Goal: Task Accomplishment & Management: Complete application form

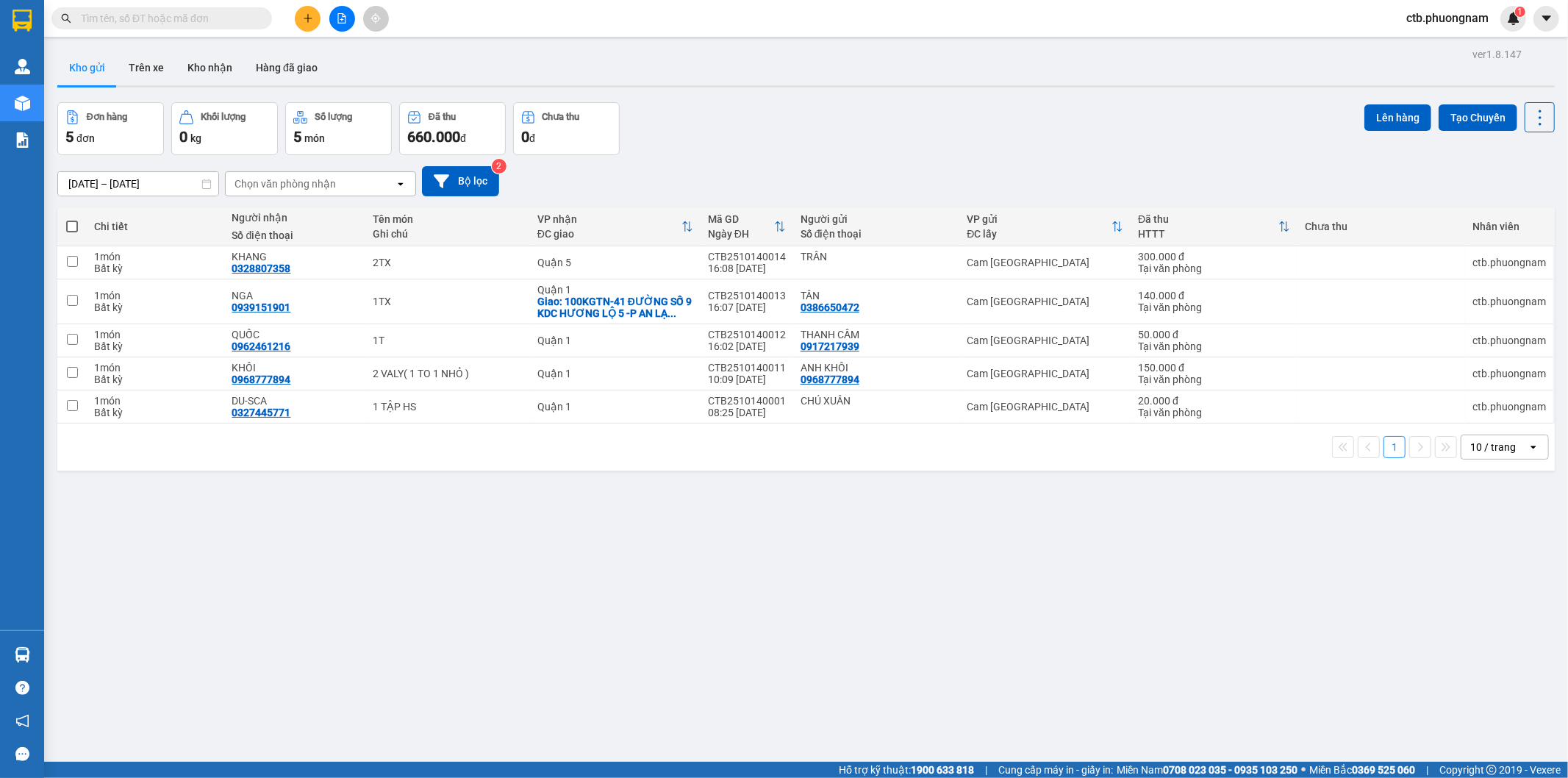
click at [320, 17] on button at bounding box center [307, 18] width 25 height 25
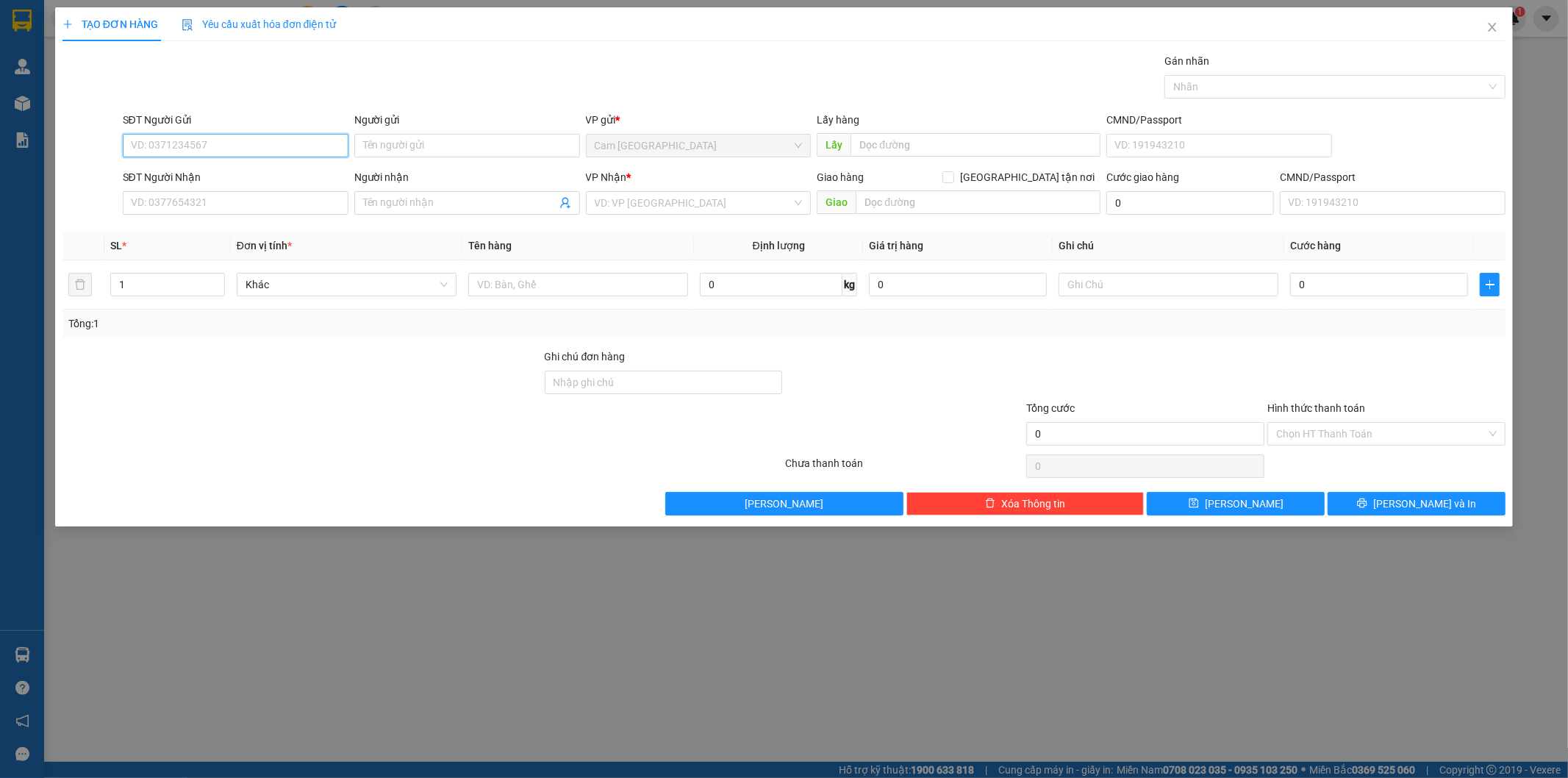
click at [231, 143] on input "SĐT Người Gửi" at bounding box center [236, 145] width 226 height 24
click at [225, 210] on input "SĐT Người Nhận" at bounding box center [236, 203] width 226 height 24
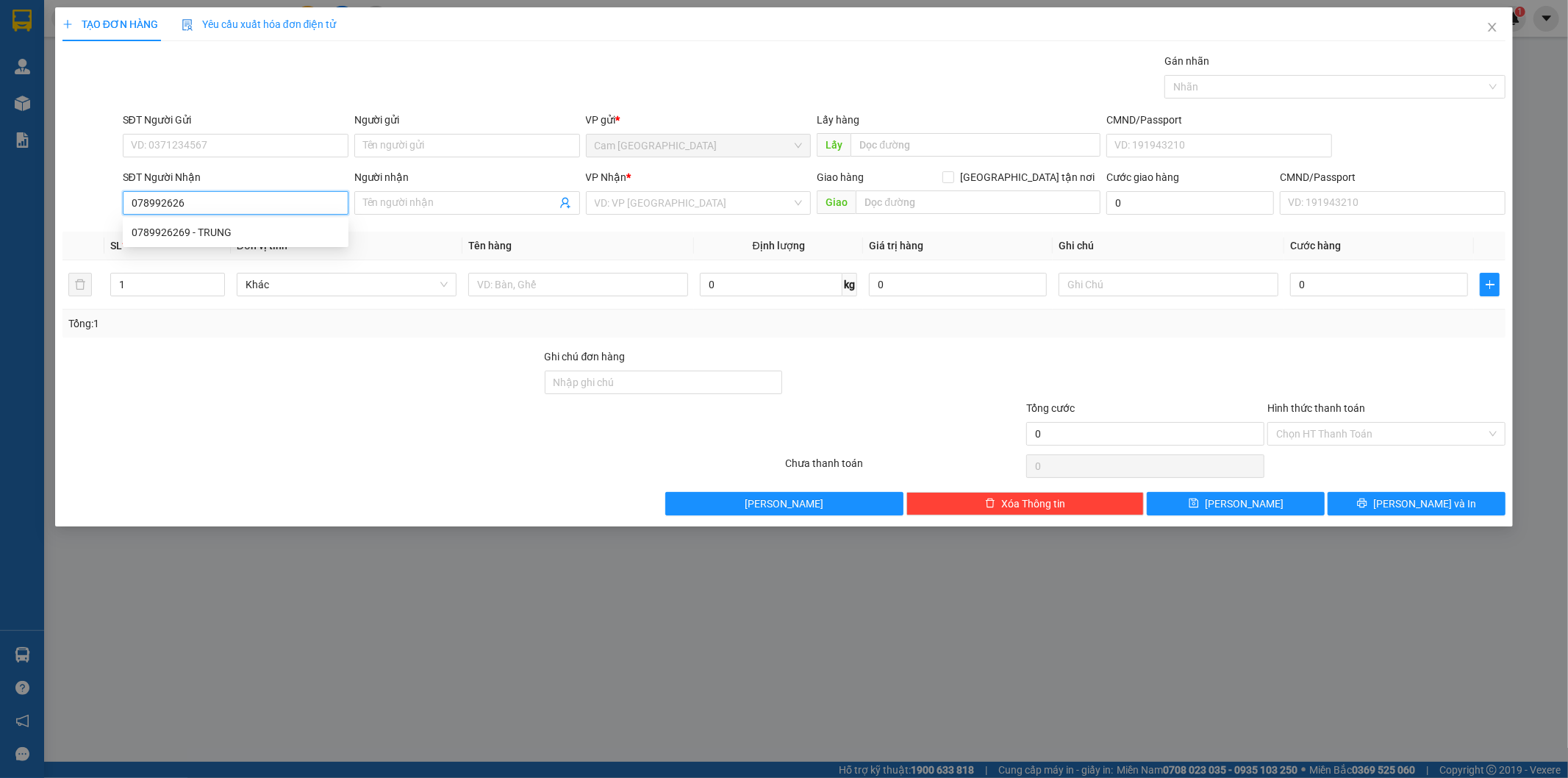
type input "0789926269"
click at [224, 232] on div "0789926269 - TRUNG" at bounding box center [236, 232] width 208 height 16
type input "TRUNG"
type input "0789926269"
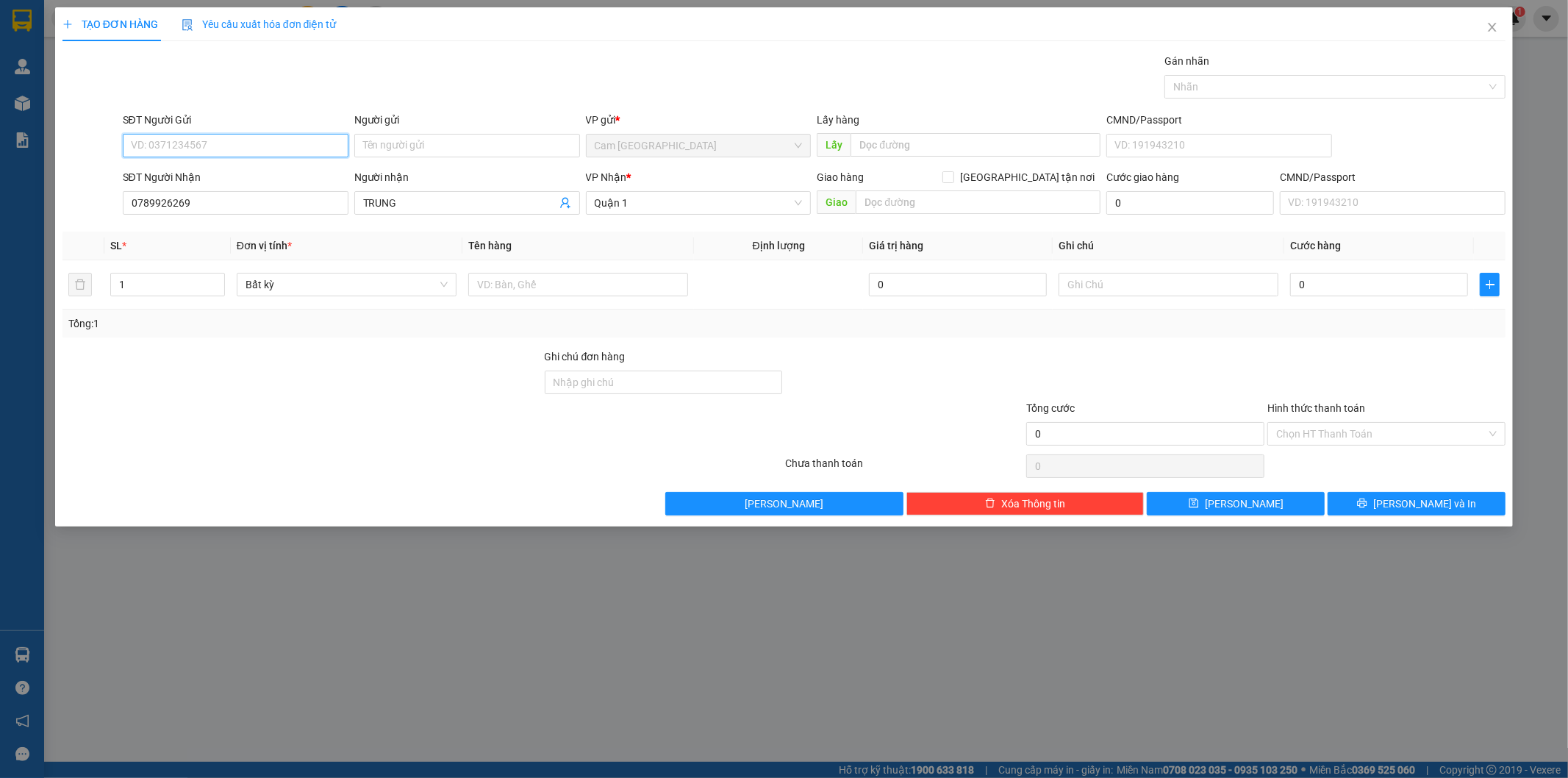
click at [261, 145] on input "SĐT Người Gửi" at bounding box center [236, 145] width 226 height 24
click at [259, 169] on div "0983859375 - PHOTO ĐỢI" at bounding box center [236, 175] width 208 height 16
type input "0983859375"
type input "PHOTO ĐỢI"
click at [597, 277] on input "text" at bounding box center [578, 284] width 220 height 24
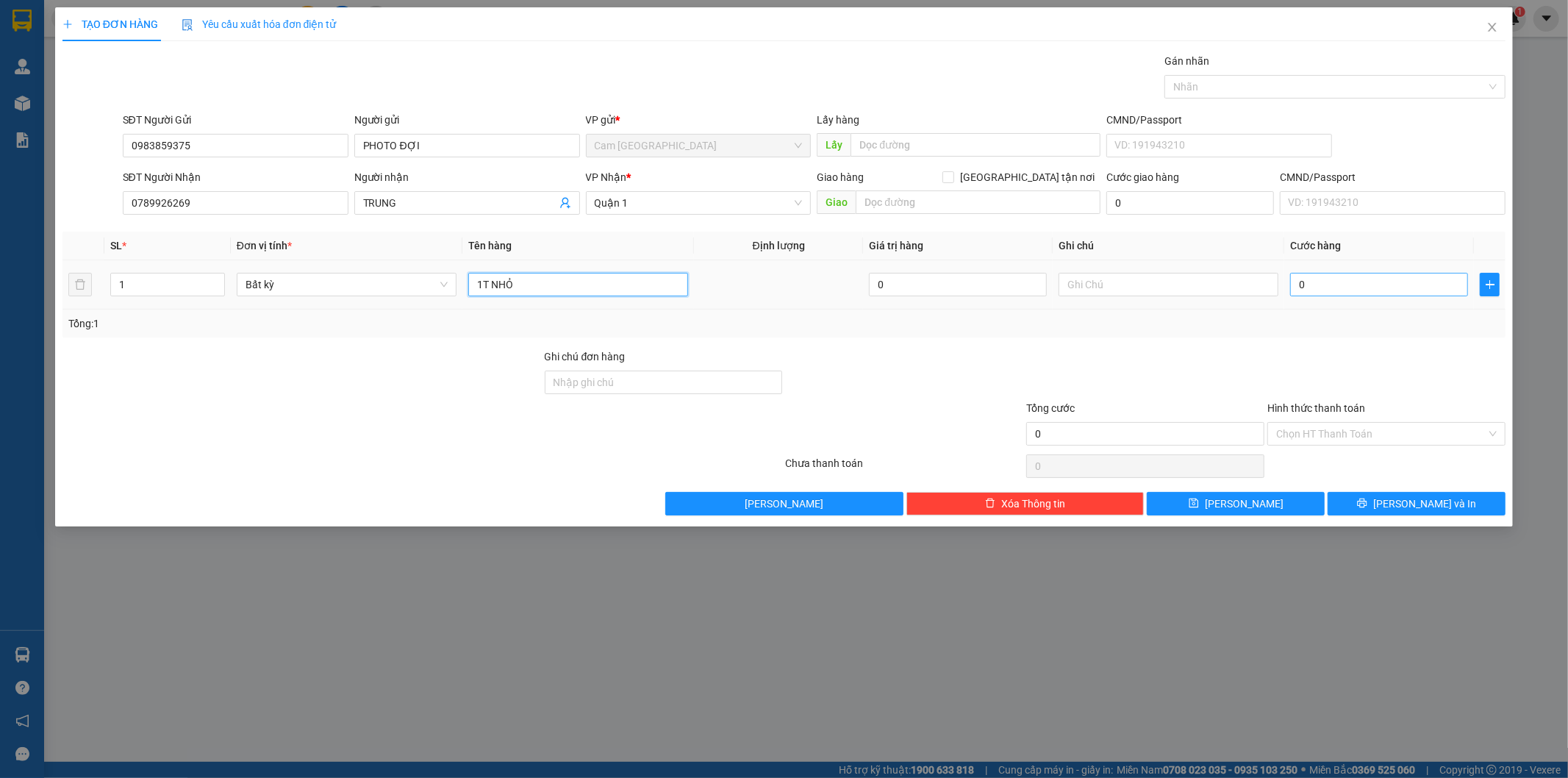
type input "1T NHỎ"
click at [1351, 291] on input "0" at bounding box center [1379, 284] width 178 height 24
type input "2"
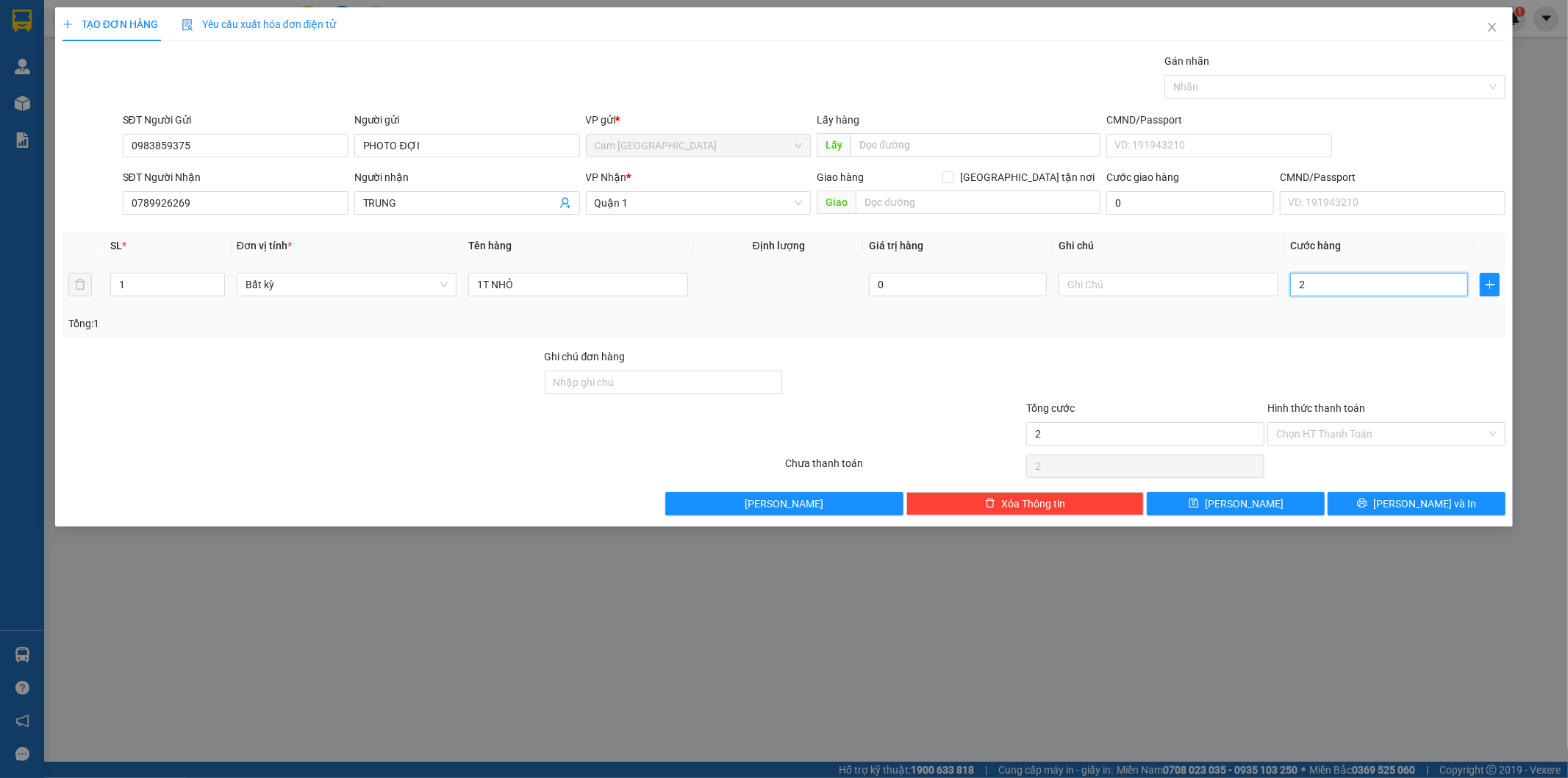
type input "20"
type input "200"
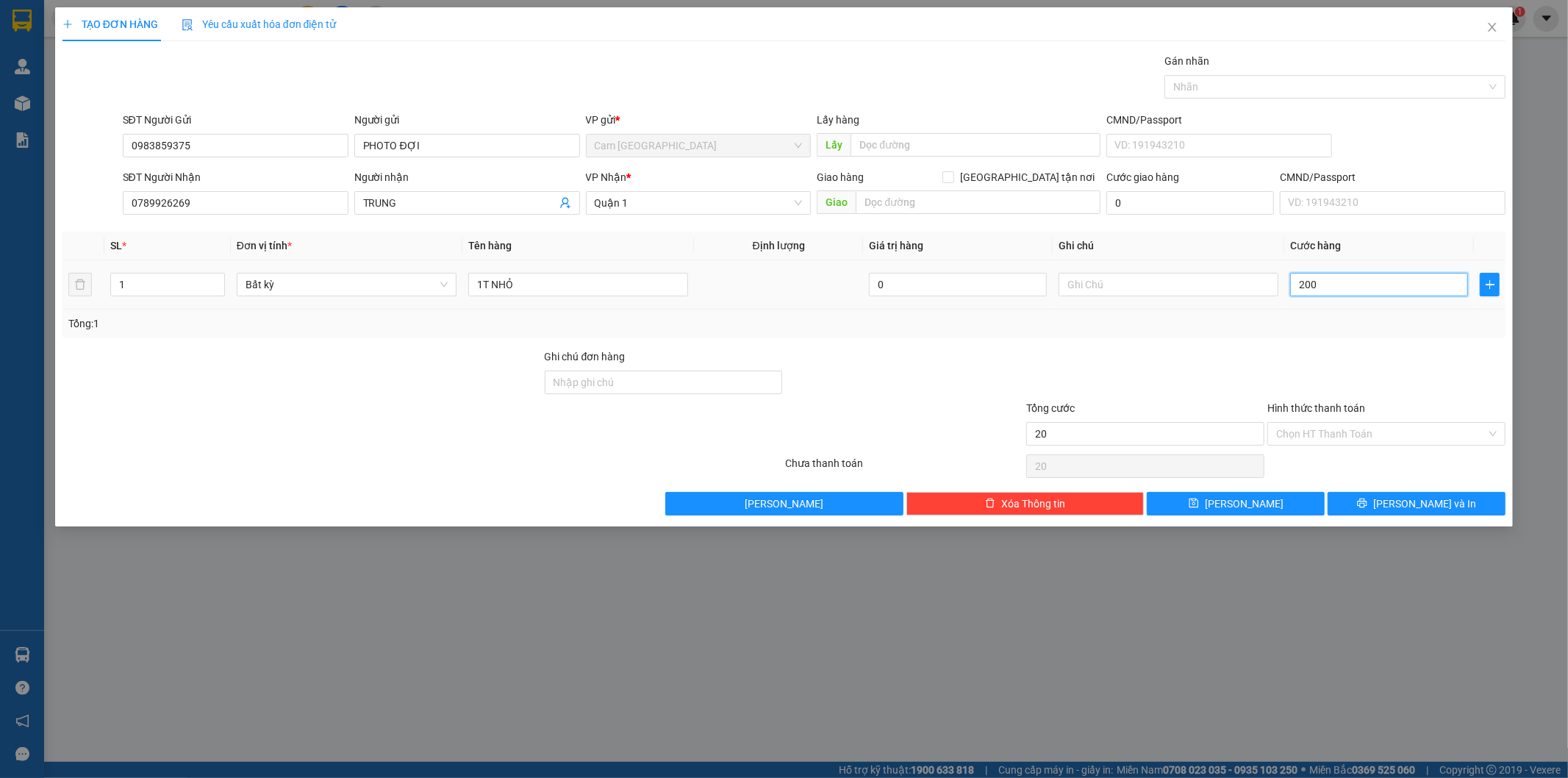
type input "200"
type input "2.000"
type input "20.000"
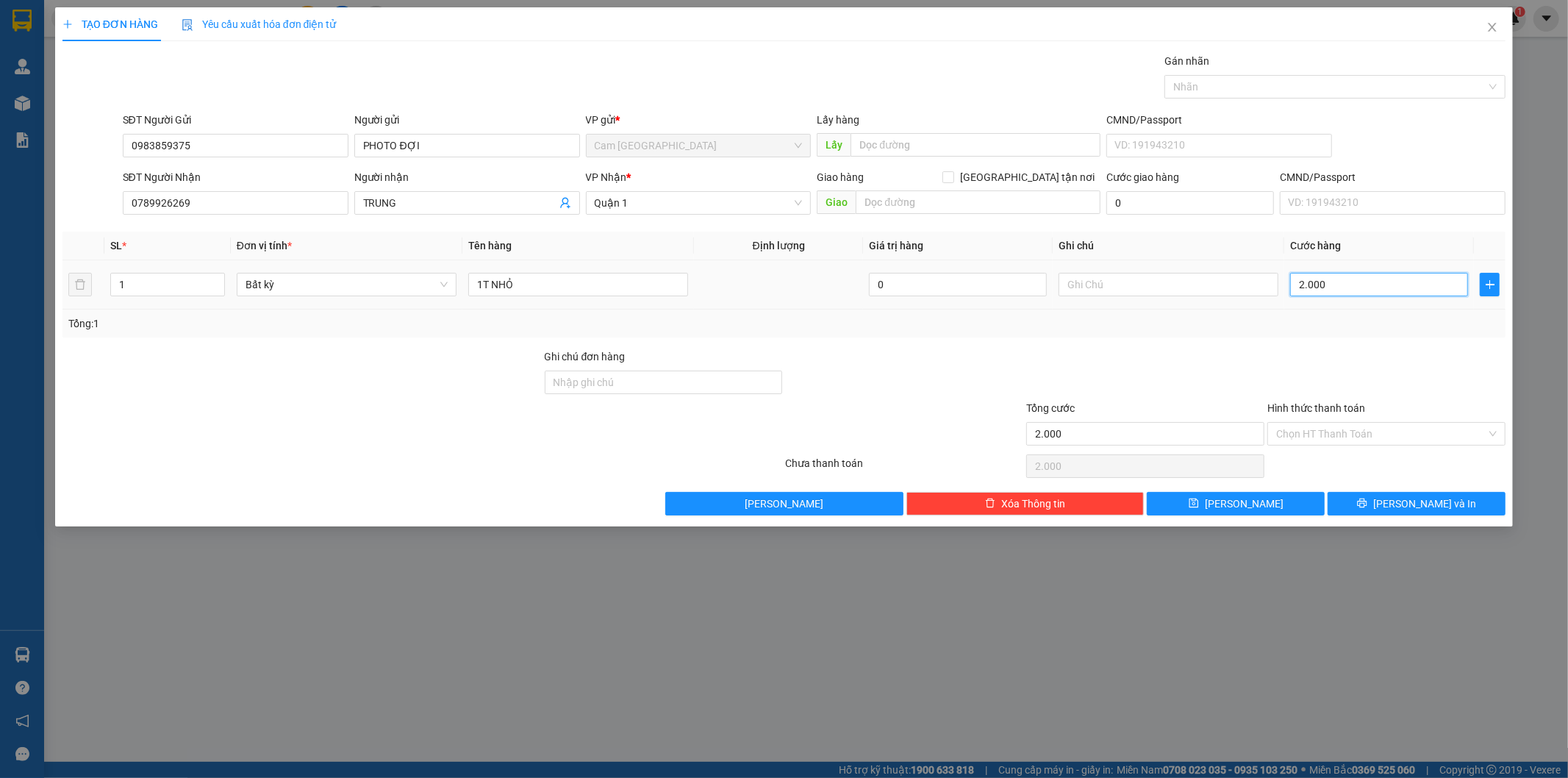
type input "20.000"
click at [1391, 439] on input "Hình thức thanh toán" at bounding box center [1381, 434] width 210 height 22
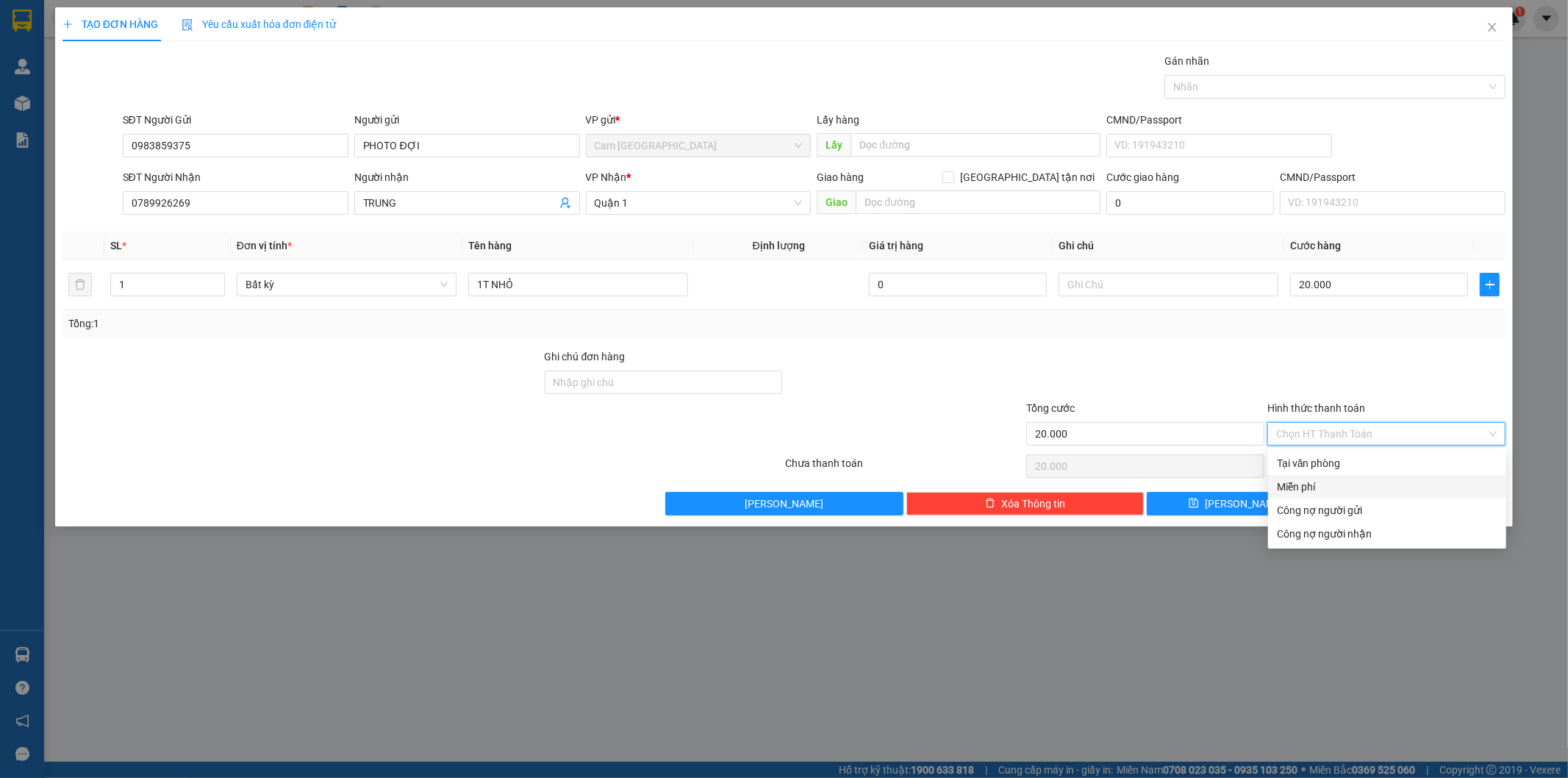
click at [1371, 475] on div "Miễn phí" at bounding box center [1388, 487] width 238 height 24
type input "0"
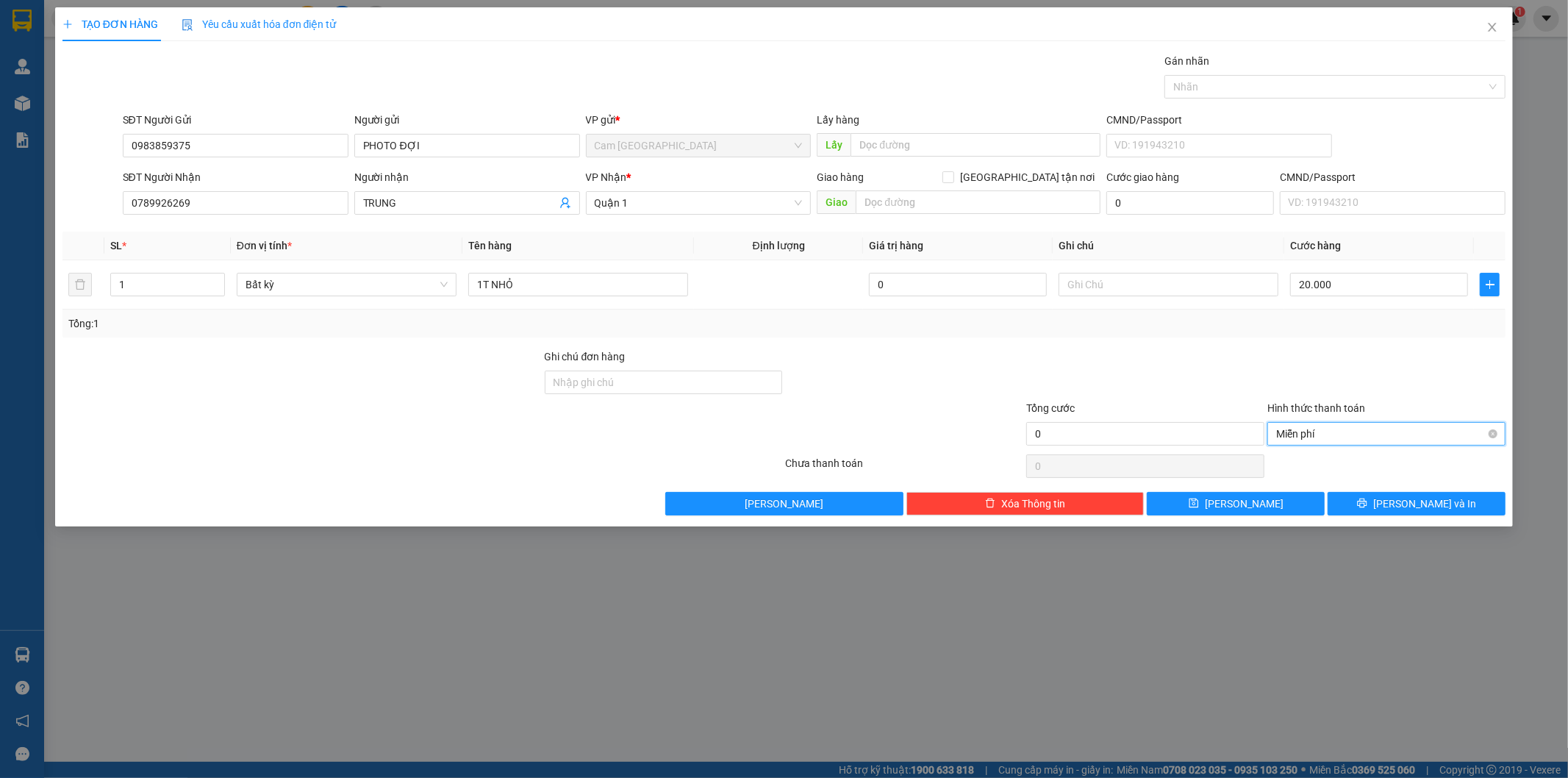
click at [1361, 432] on span "Miễn phí" at bounding box center [1387, 434] width 221 height 22
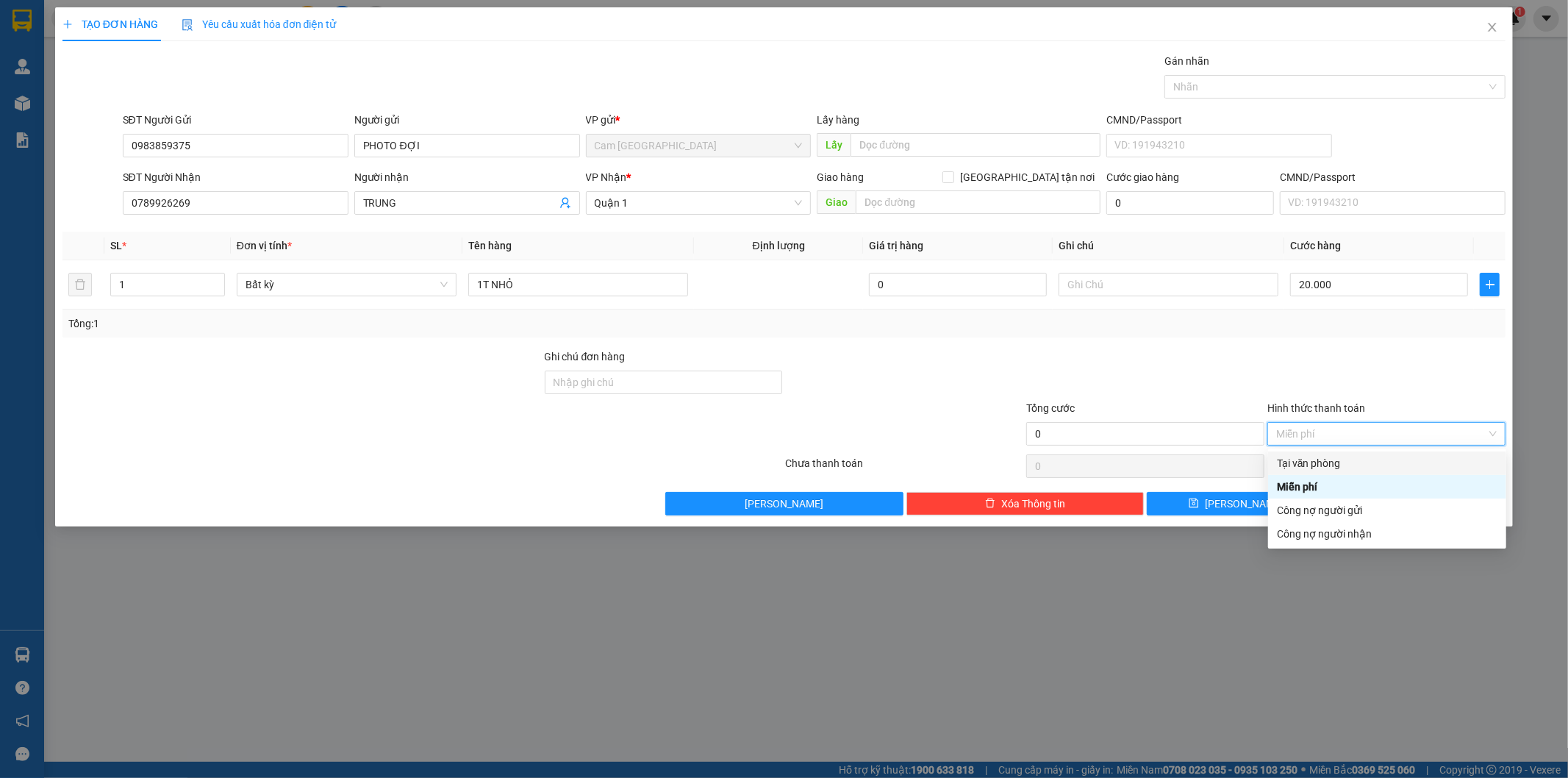
drag, startPoint x: 1355, startPoint y: 459, endPoint x: 1355, endPoint y: 468, distance: 9.0
click at [1355, 459] on div "Tại văn phòng" at bounding box center [1388, 463] width 221 height 16
type input "20.000"
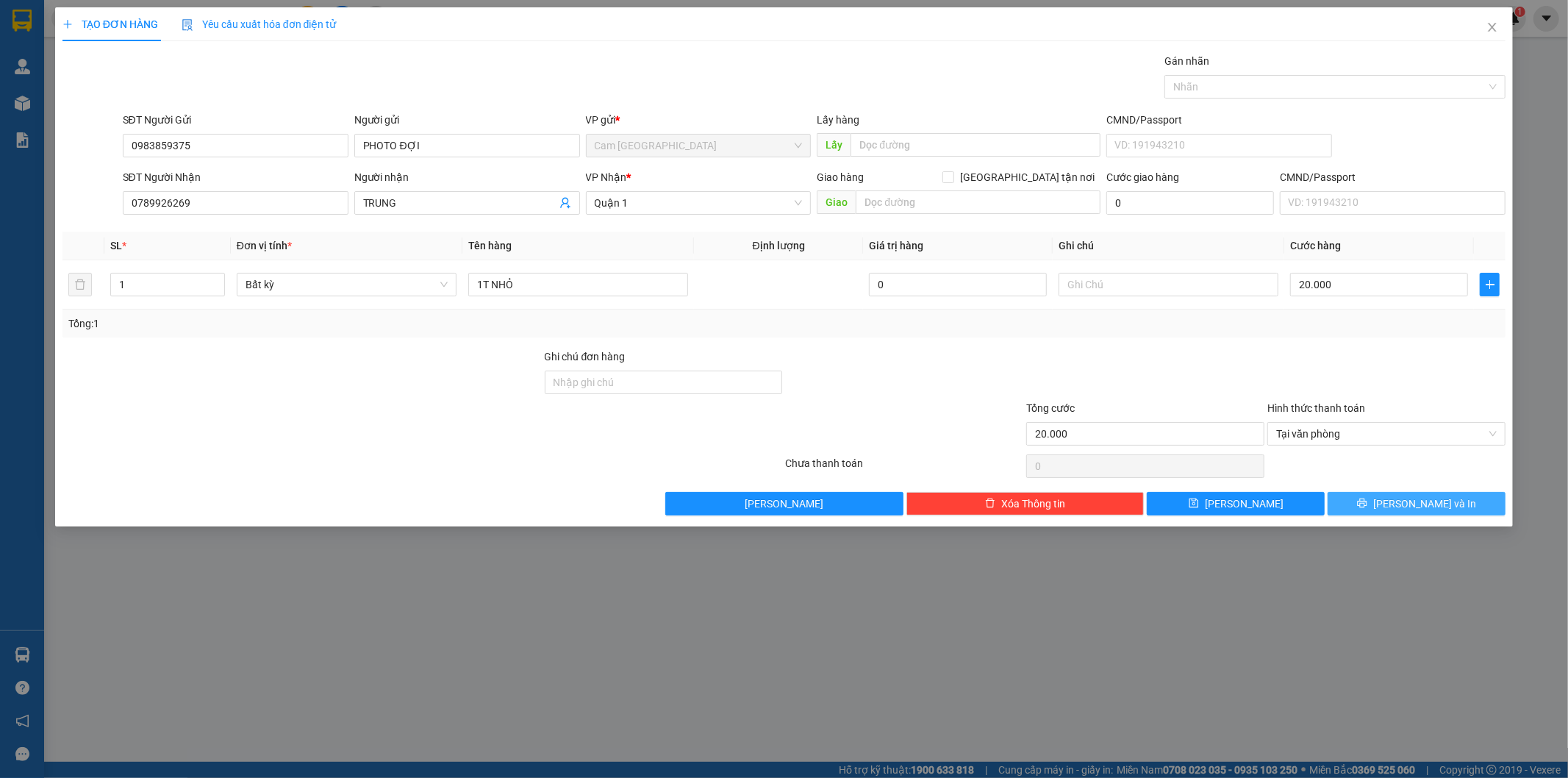
click at [1366, 509] on button "[PERSON_NAME] và In" at bounding box center [1417, 504] width 178 height 24
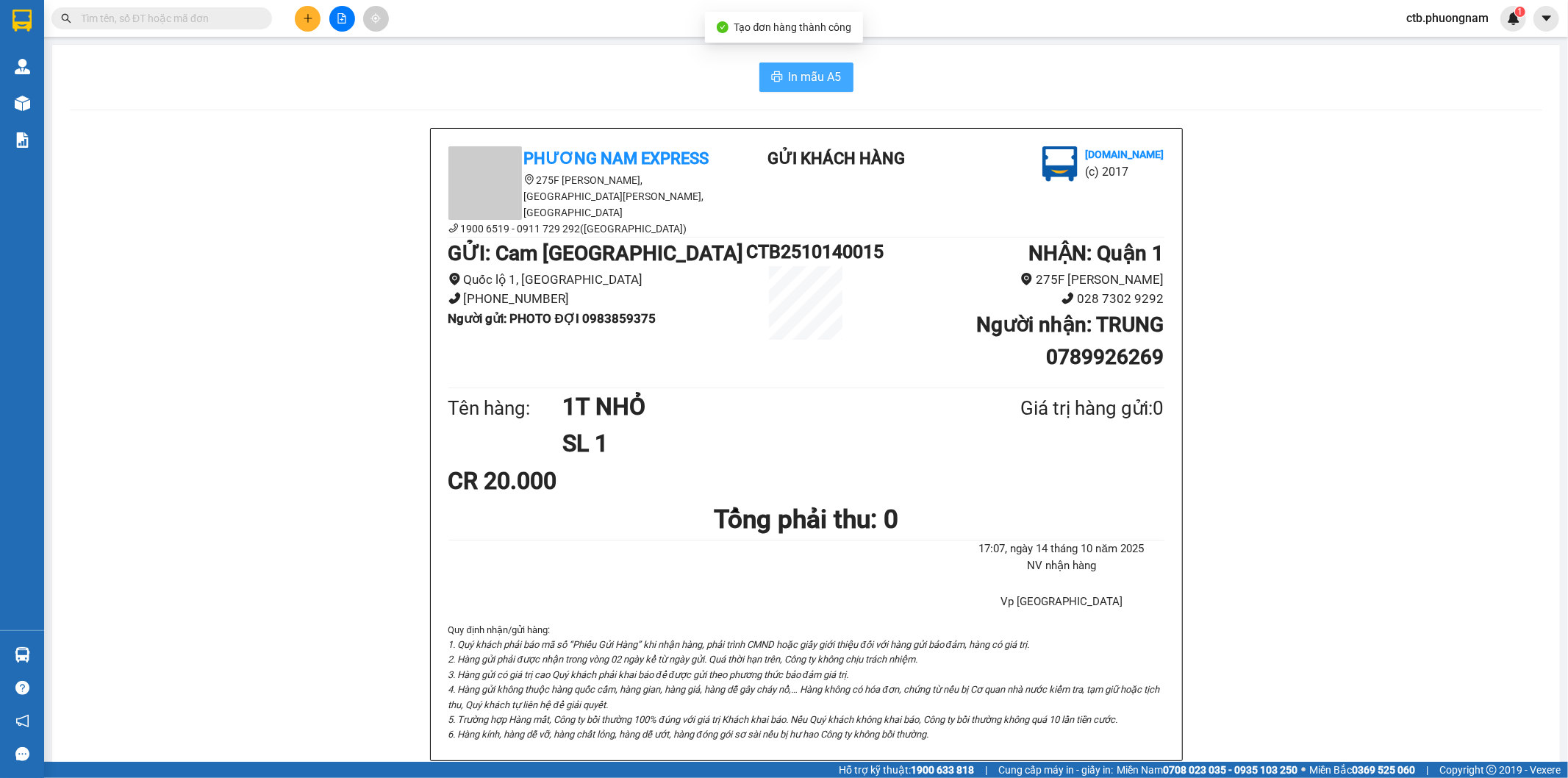
click at [815, 82] on span "In mẫu A5" at bounding box center [815, 76] width 53 height 18
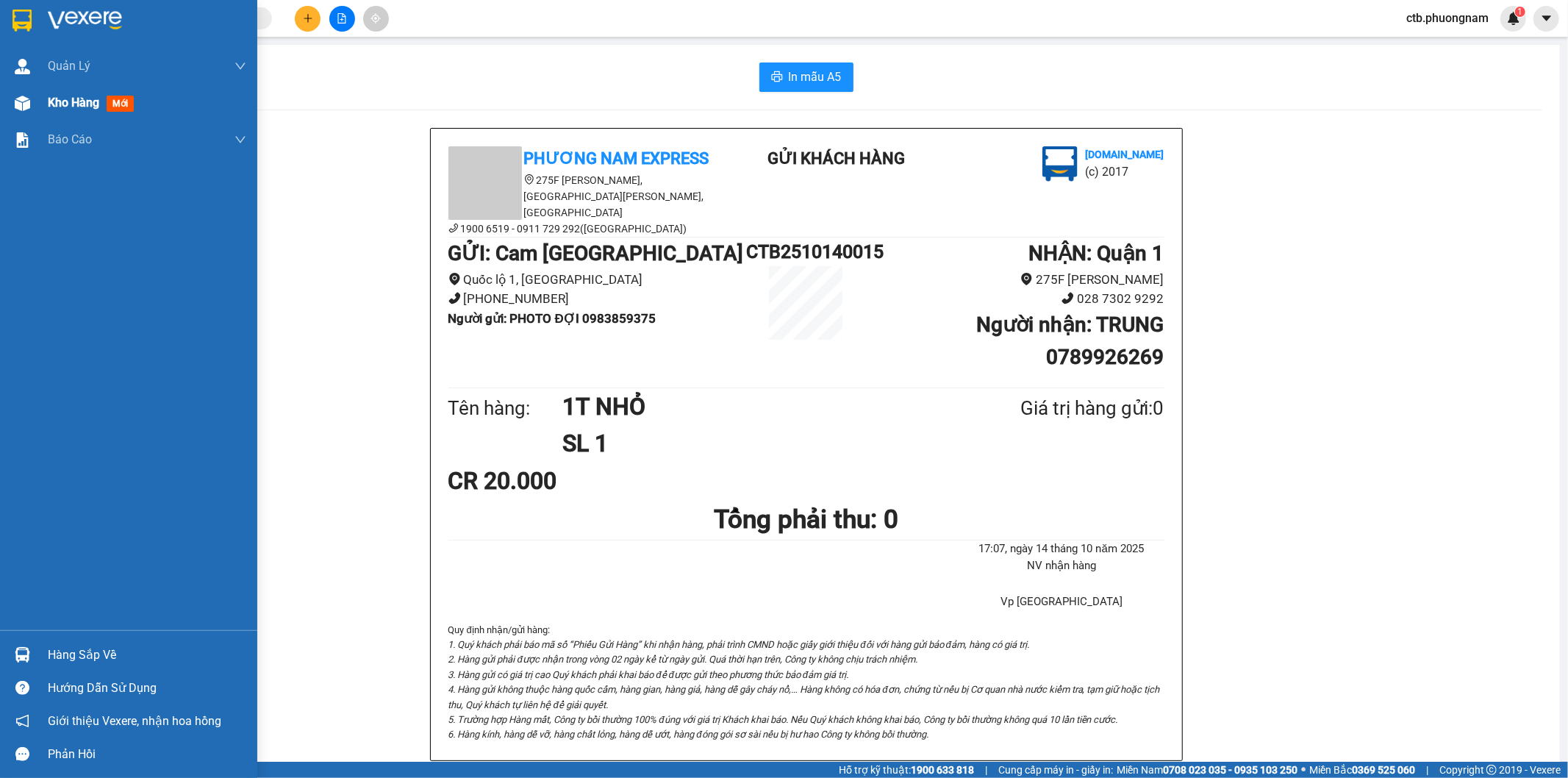
click at [52, 96] on span "Kho hàng" at bounding box center [73, 103] width 52 height 14
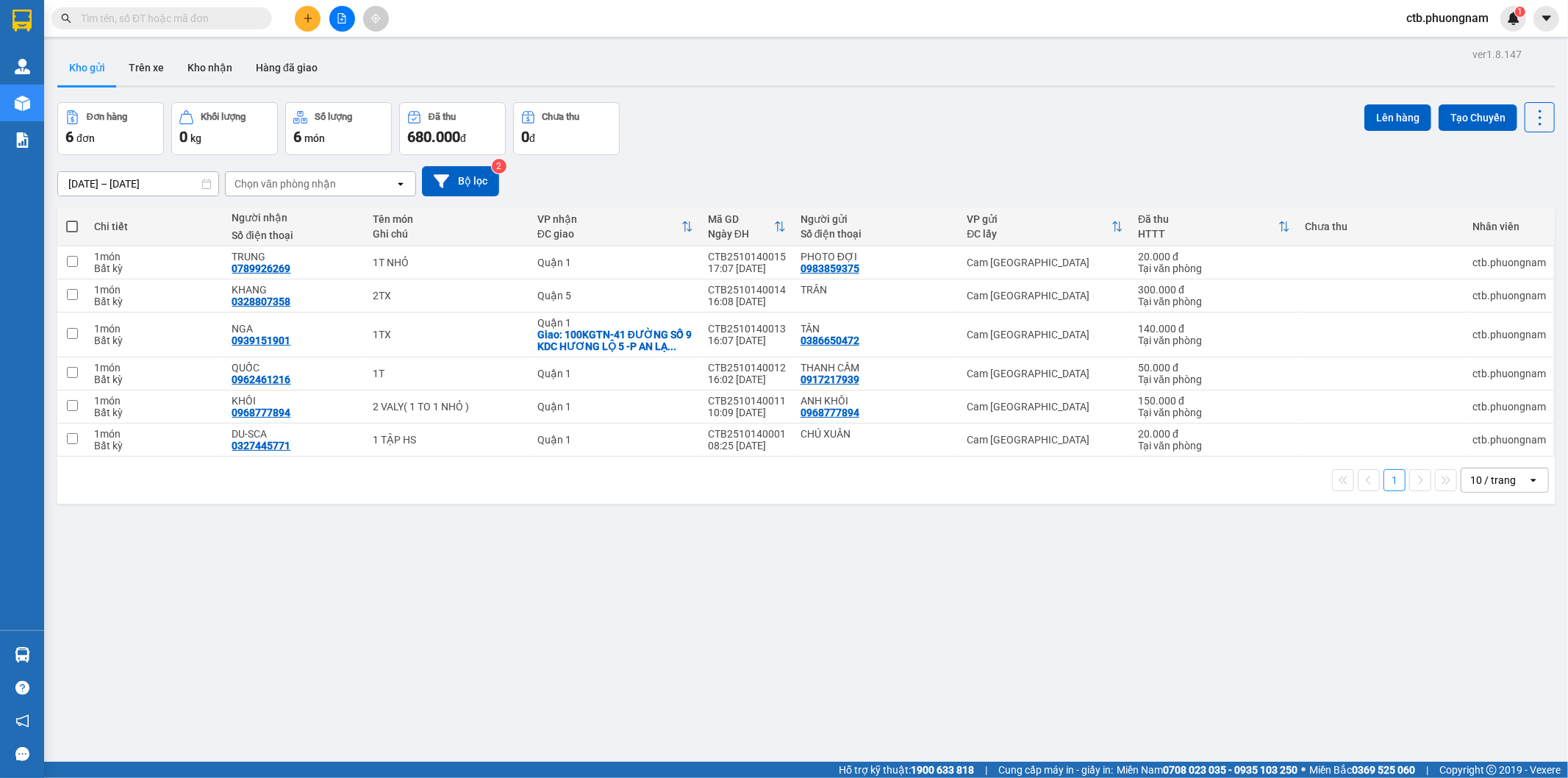
click at [303, 23] on icon "plus" at bounding box center [307, 18] width 10 height 10
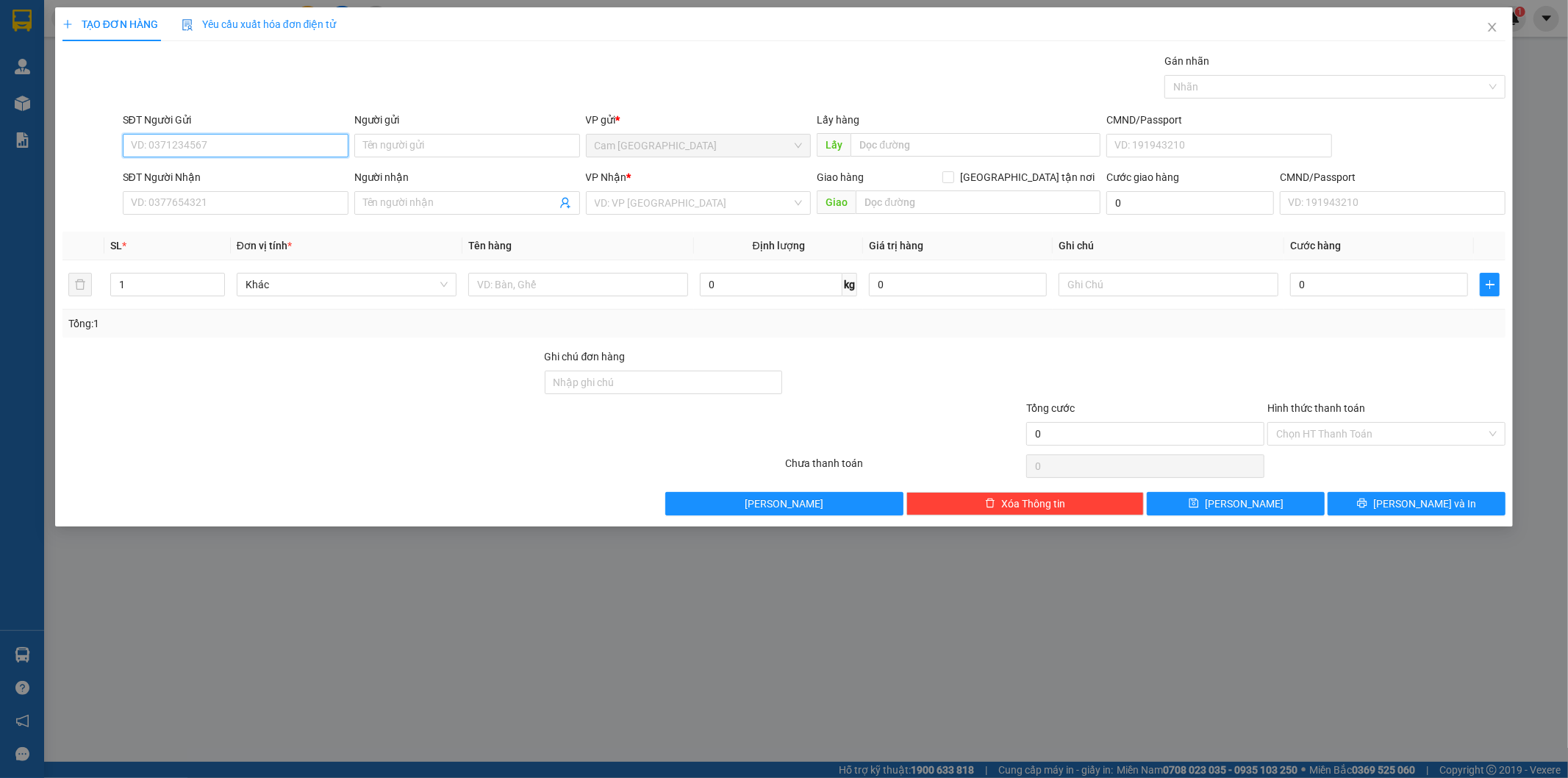
click at [306, 147] on input "SĐT Người Gửi" at bounding box center [236, 145] width 226 height 24
click at [269, 151] on input "SĐT Người Gửi" at bounding box center [236, 145] width 226 height 24
click at [232, 147] on input "SĐT Người Gửi" at bounding box center [236, 145] width 226 height 24
click at [236, 145] on input "SĐT Người Gửi" at bounding box center [236, 145] width 226 height 24
type input "0353672340"
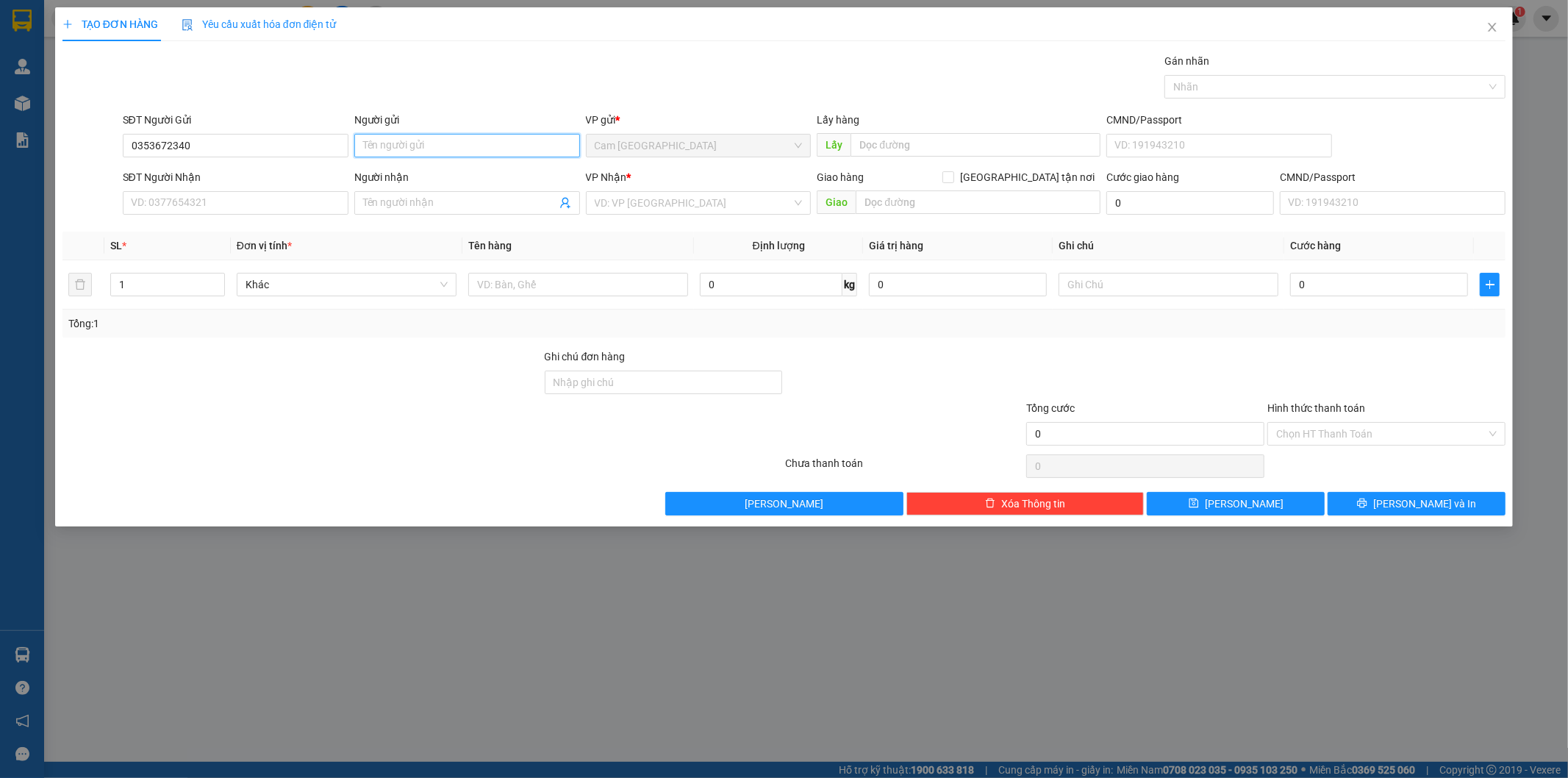
click at [388, 144] on input "Người gửi" at bounding box center [467, 145] width 226 height 24
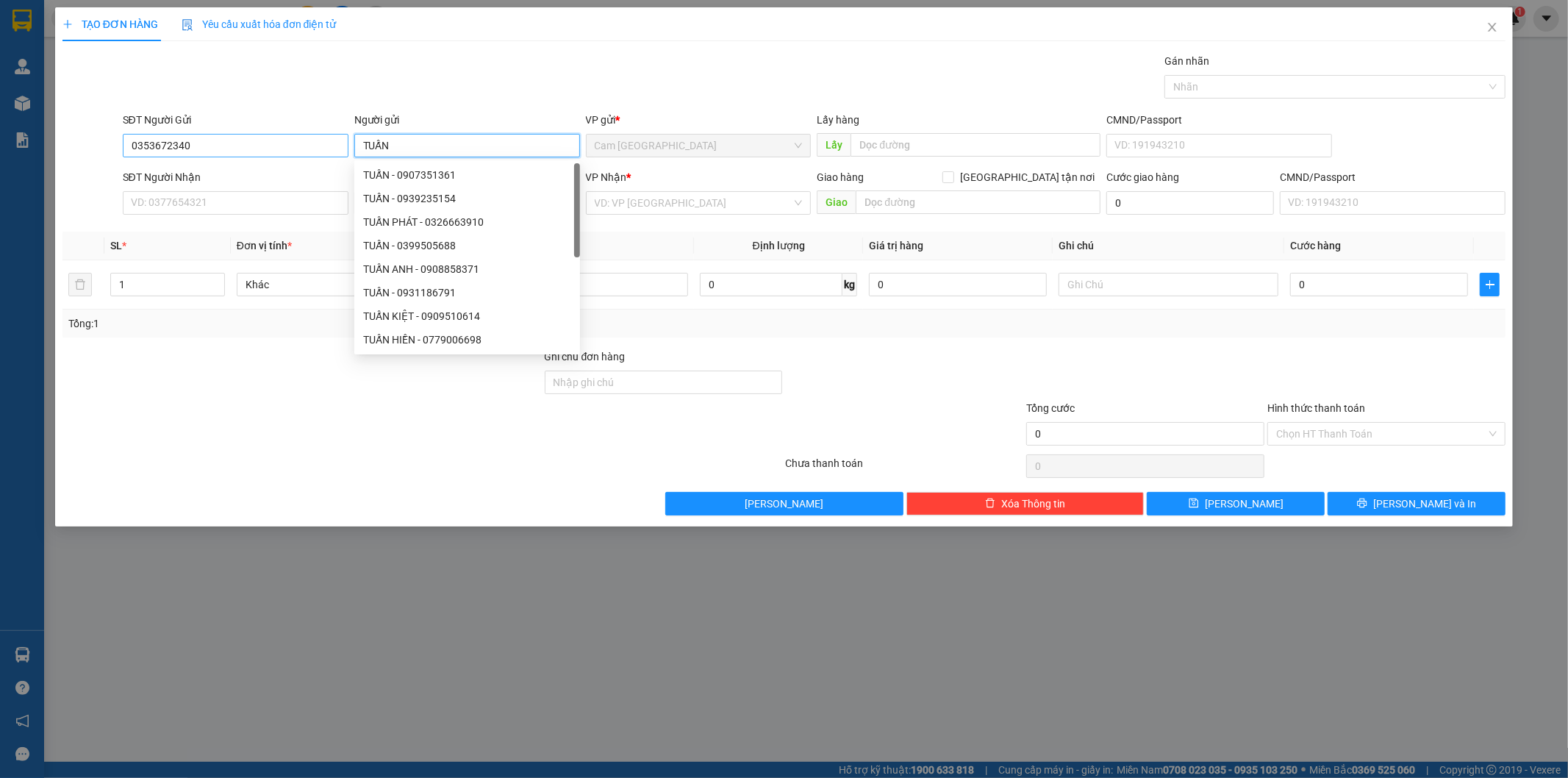
type input "TUẤN"
drag, startPoint x: 204, startPoint y: 145, endPoint x: 118, endPoint y: 154, distance: 86.5
click at [109, 153] on div "SĐT Người Gửi 0353672340 0353672340 Người gửi TUẤN VP gửi * Cam Thành Bắc Lấy h…" at bounding box center [785, 137] width 1447 height 52
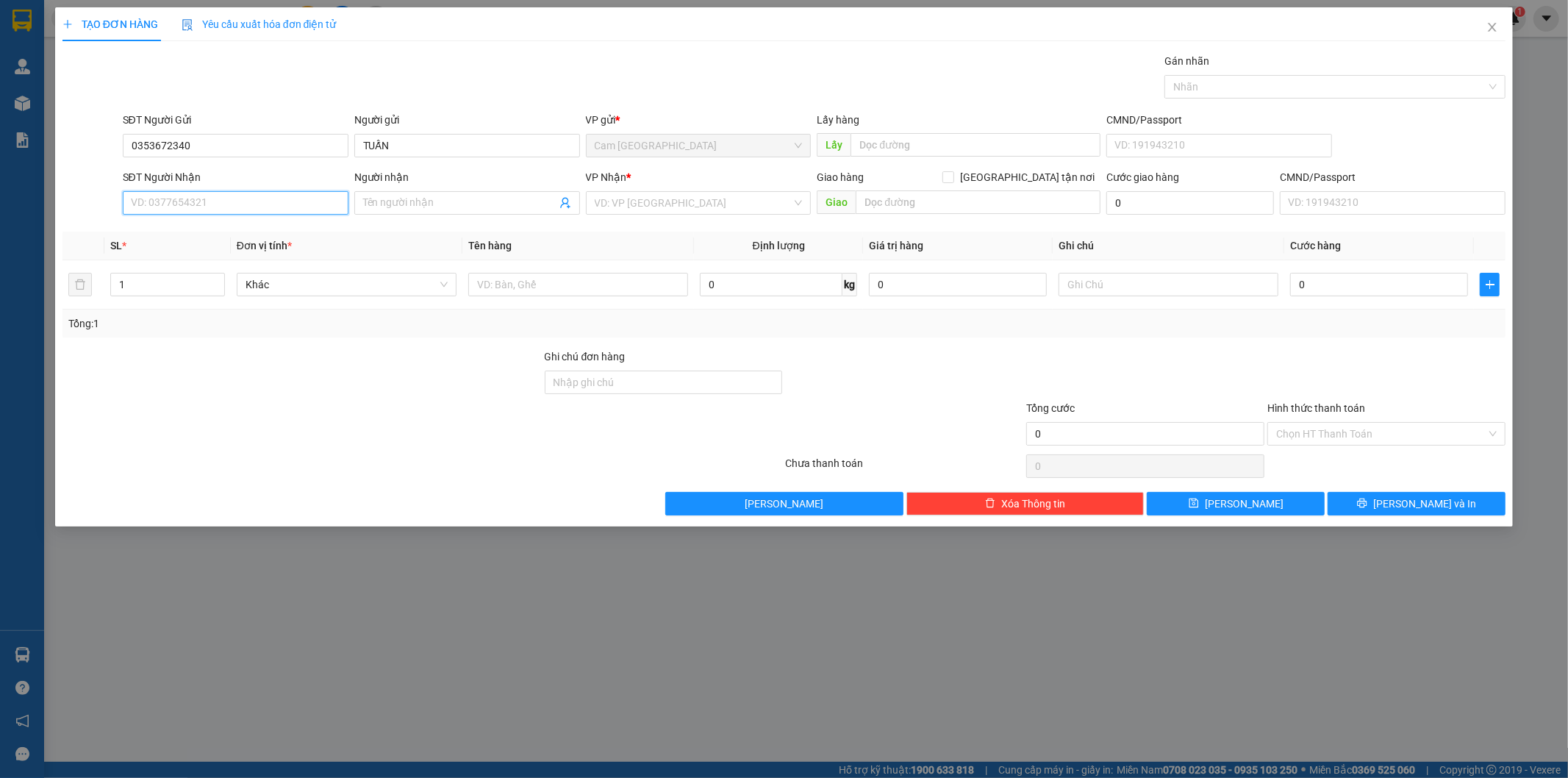
click at [195, 208] on input "SĐT Người Nhận" at bounding box center [236, 203] width 226 height 24
paste input "0353672340"
type input "0353672340"
click at [380, 204] on input "Người nhận" at bounding box center [459, 203] width 193 height 16
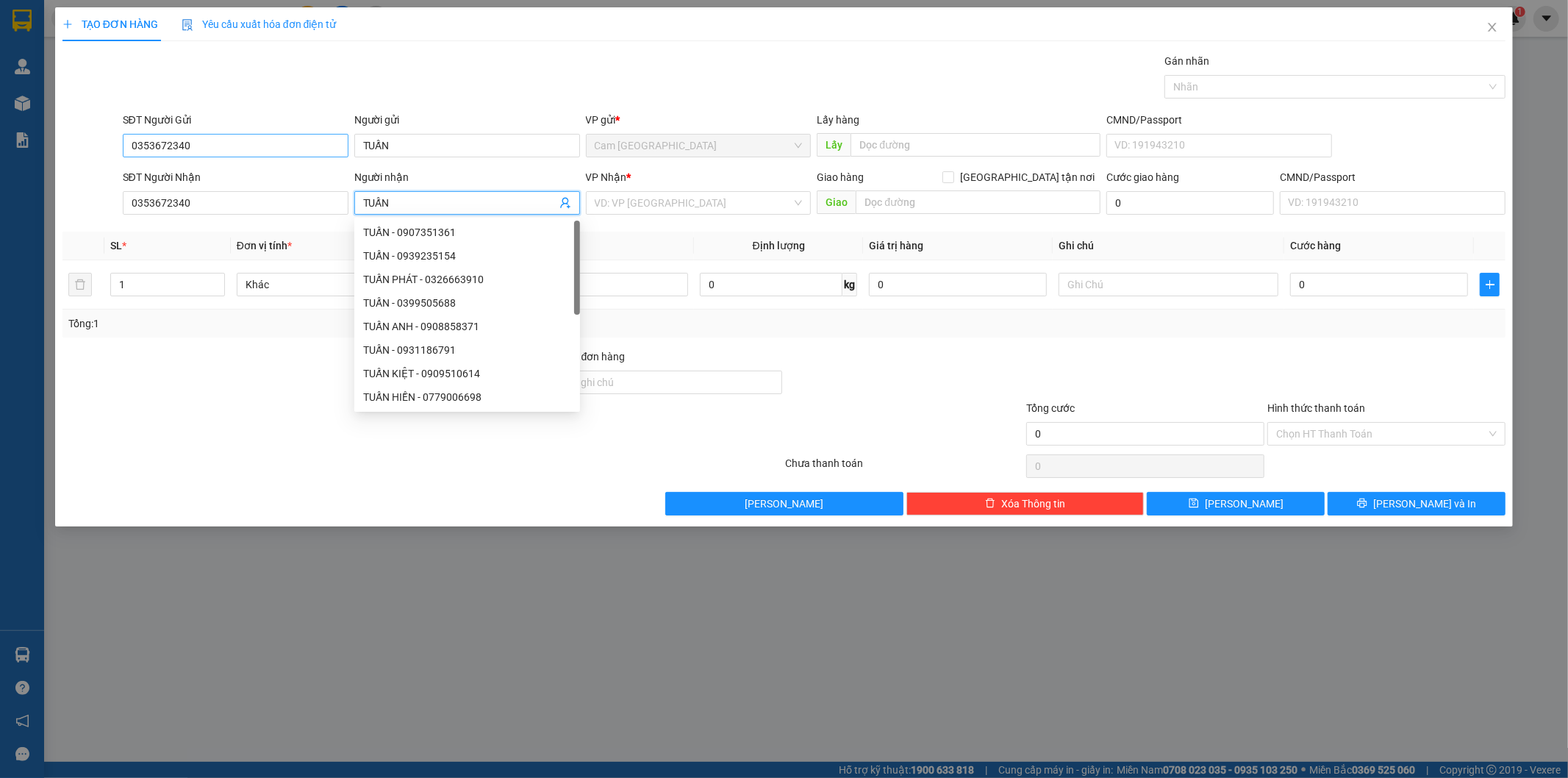
type input "TUẤN"
drag, startPoint x: 217, startPoint y: 142, endPoint x: 87, endPoint y: 143, distance: 130.0
click at [83, 141] on div "SĐT Người Gửi 0353672340 0353672340 Người gửi TUẤN VP gửi * Cam Thành Bắc Lấy h…" at bounding box center [785, 137] width 1447 height 52
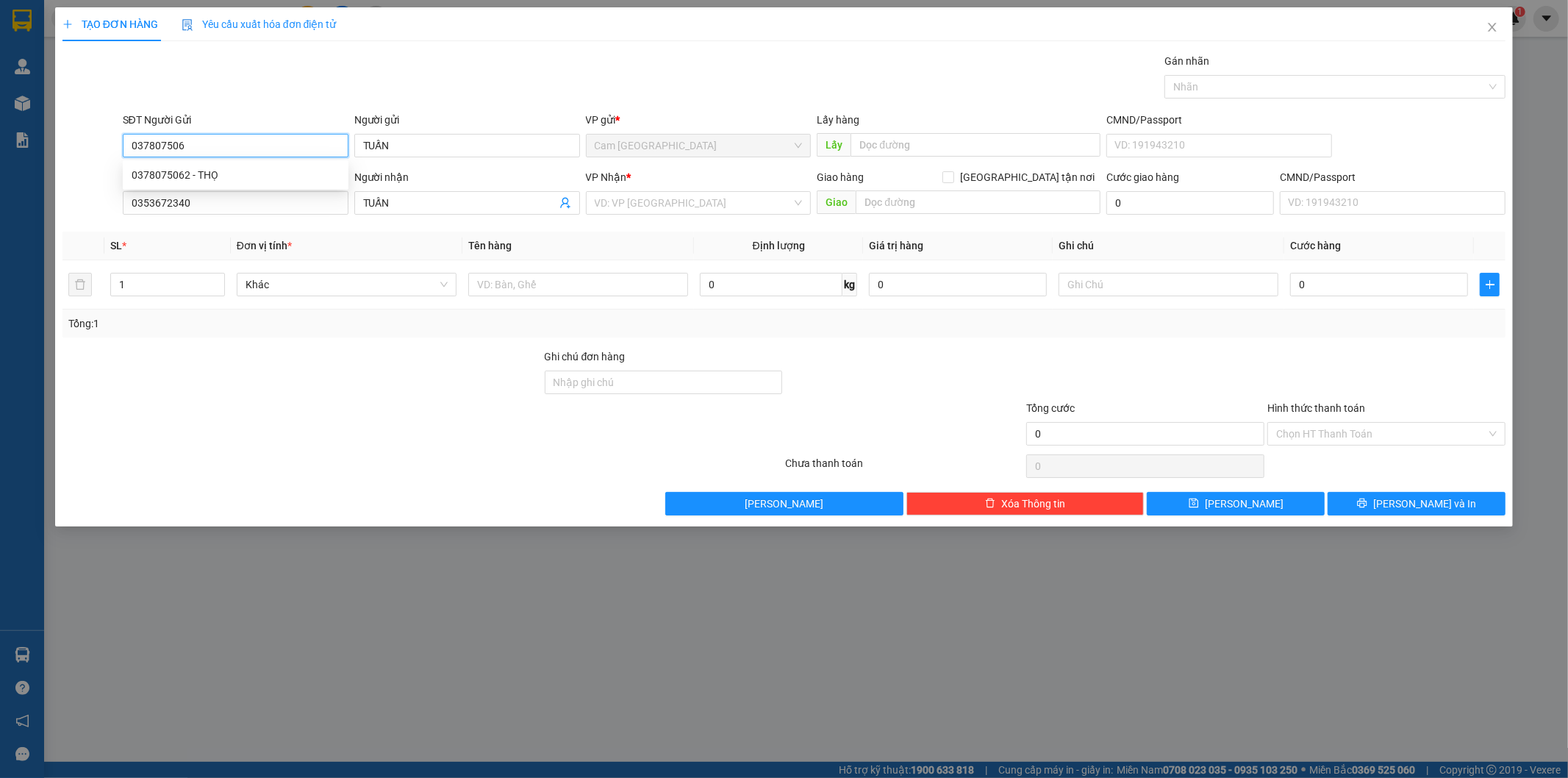
type input "0378075062"
click at [195, 180] on div "0378075062 - THỌ" at bounding box center [236, 175] width 208 height 16
type input "THỌ"
type input "0378075062"
click at [628, 207] on input "search" at bounding box center [693, 203] width 198 height 22
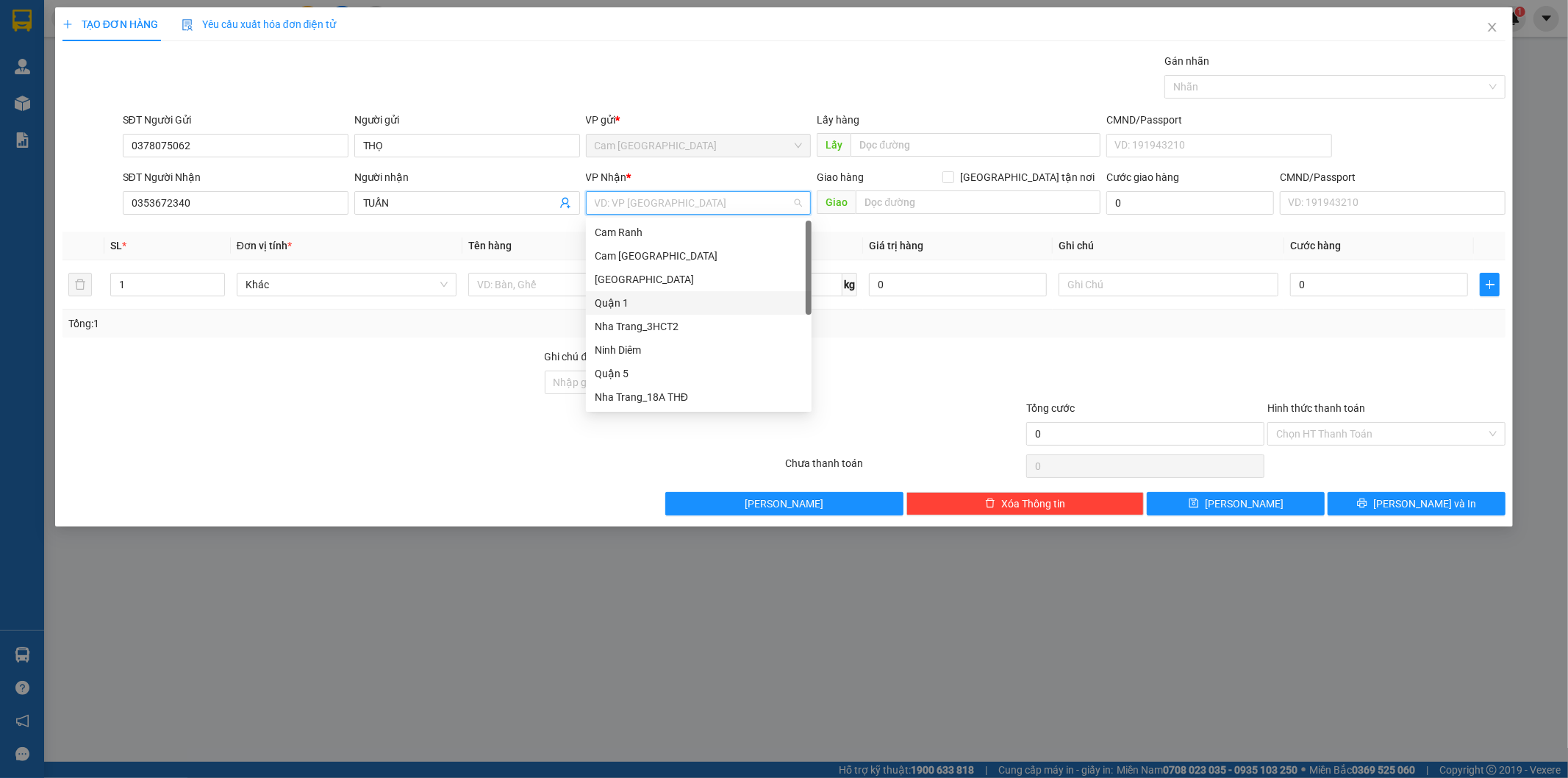
click at [636, 298] on div "Quận 1" at bounding box center [699, 303] width 208 height 16
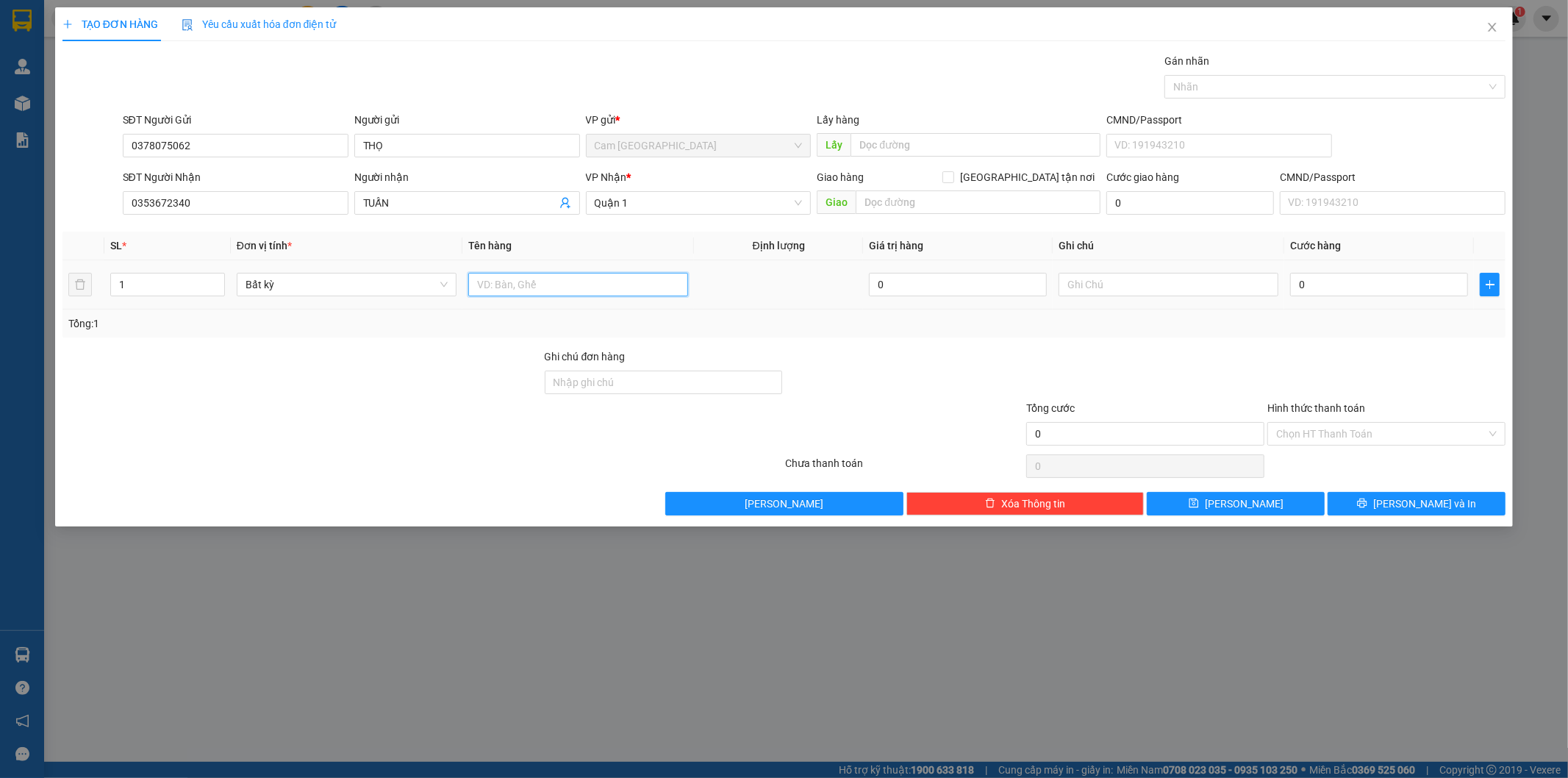
click at [570, 280] on input "text" at bounding box center [578, 284] width 220 height 24
type input "1T CHIM ( CÒN SỐNG )"
click at [1328, 283] on input "0" at bounding box center [1379, 284] width 178 height 24
type input "7"
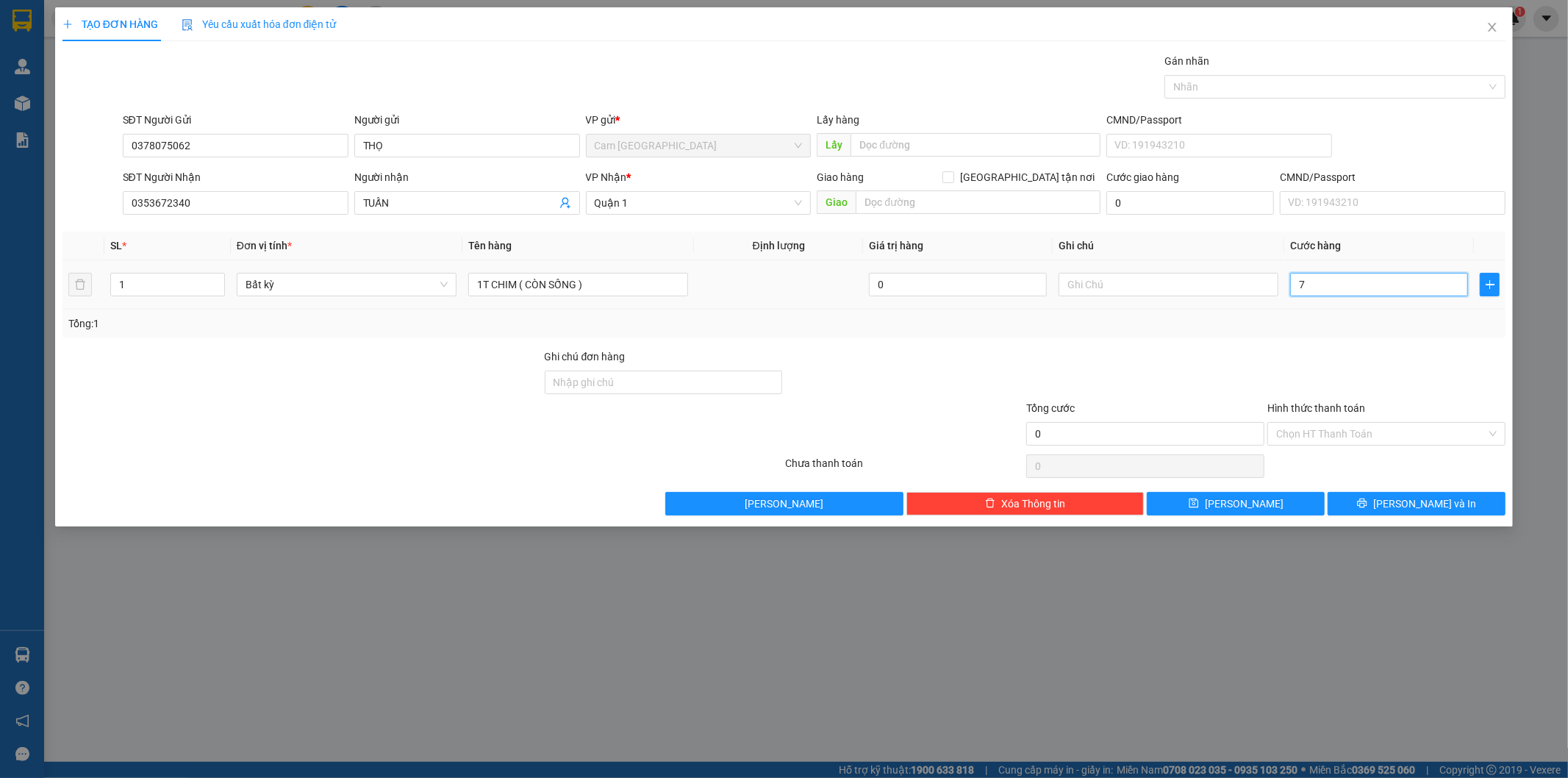
type input "7"
type input "70"
type input "700"
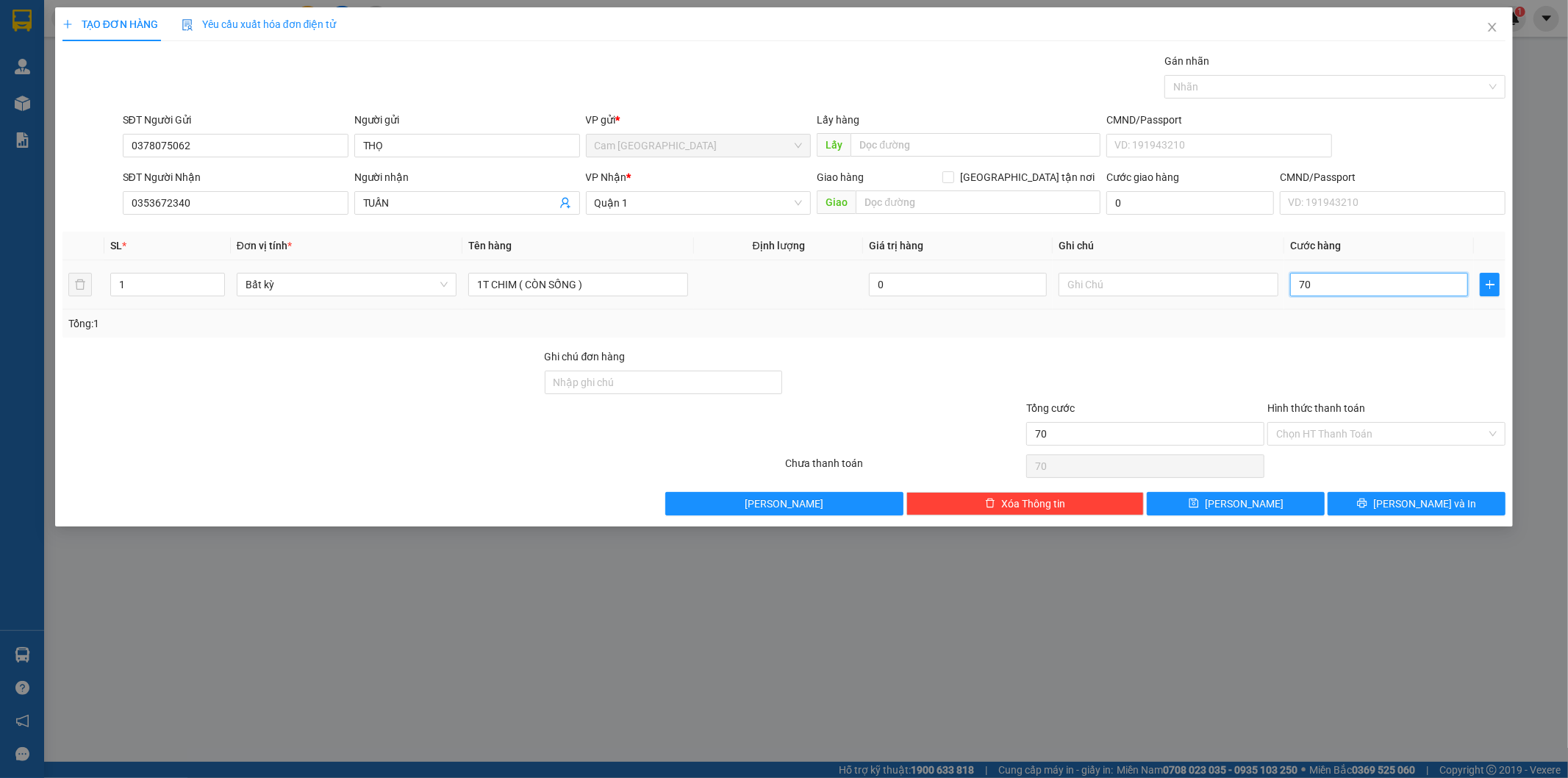
type input "700"
type input "7.000"
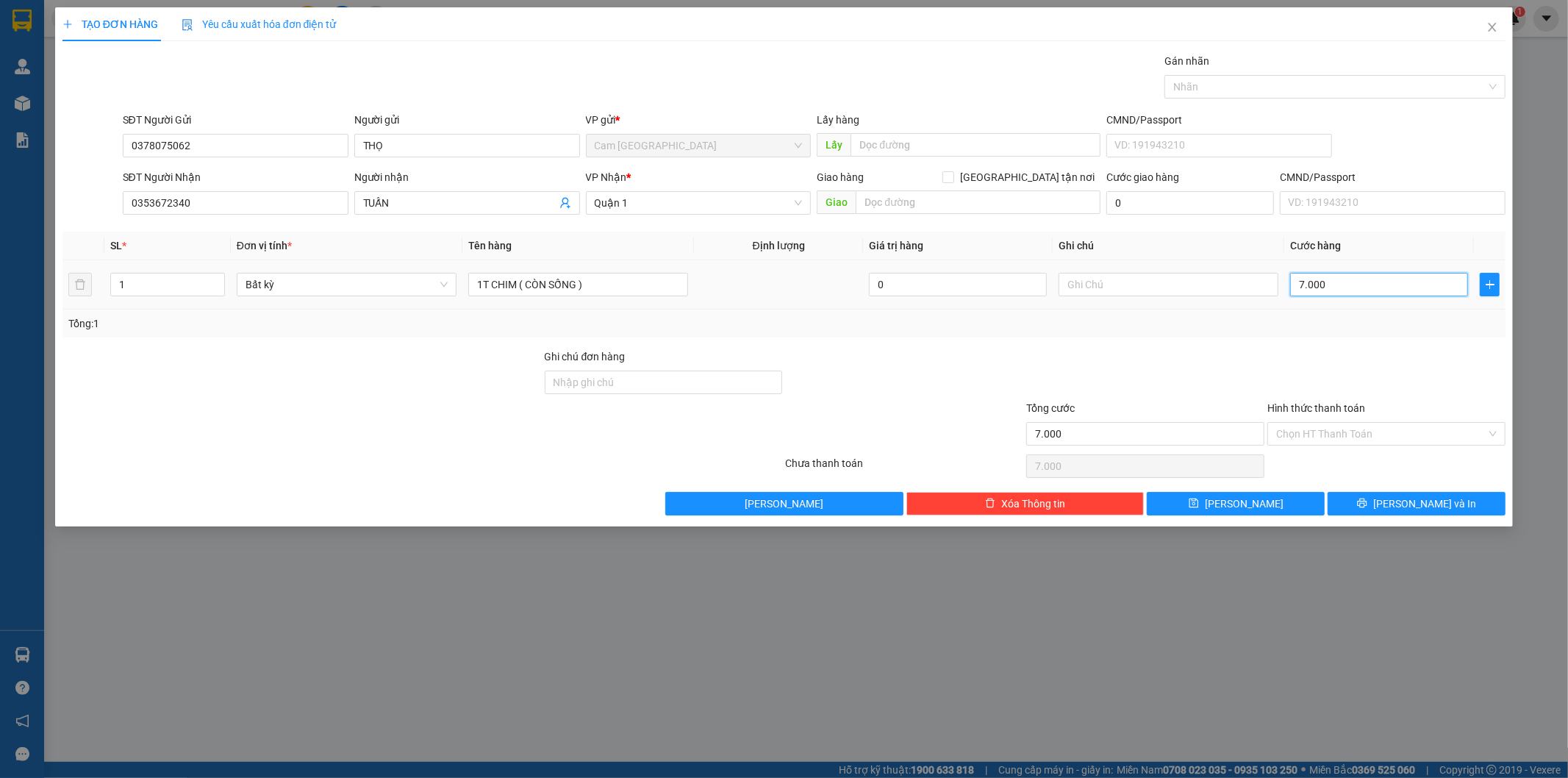
type input "70.000"
click at [1351, 434] on input "Hình thức thanh toán" at bounding box center [1381, 434] width 210 height 22
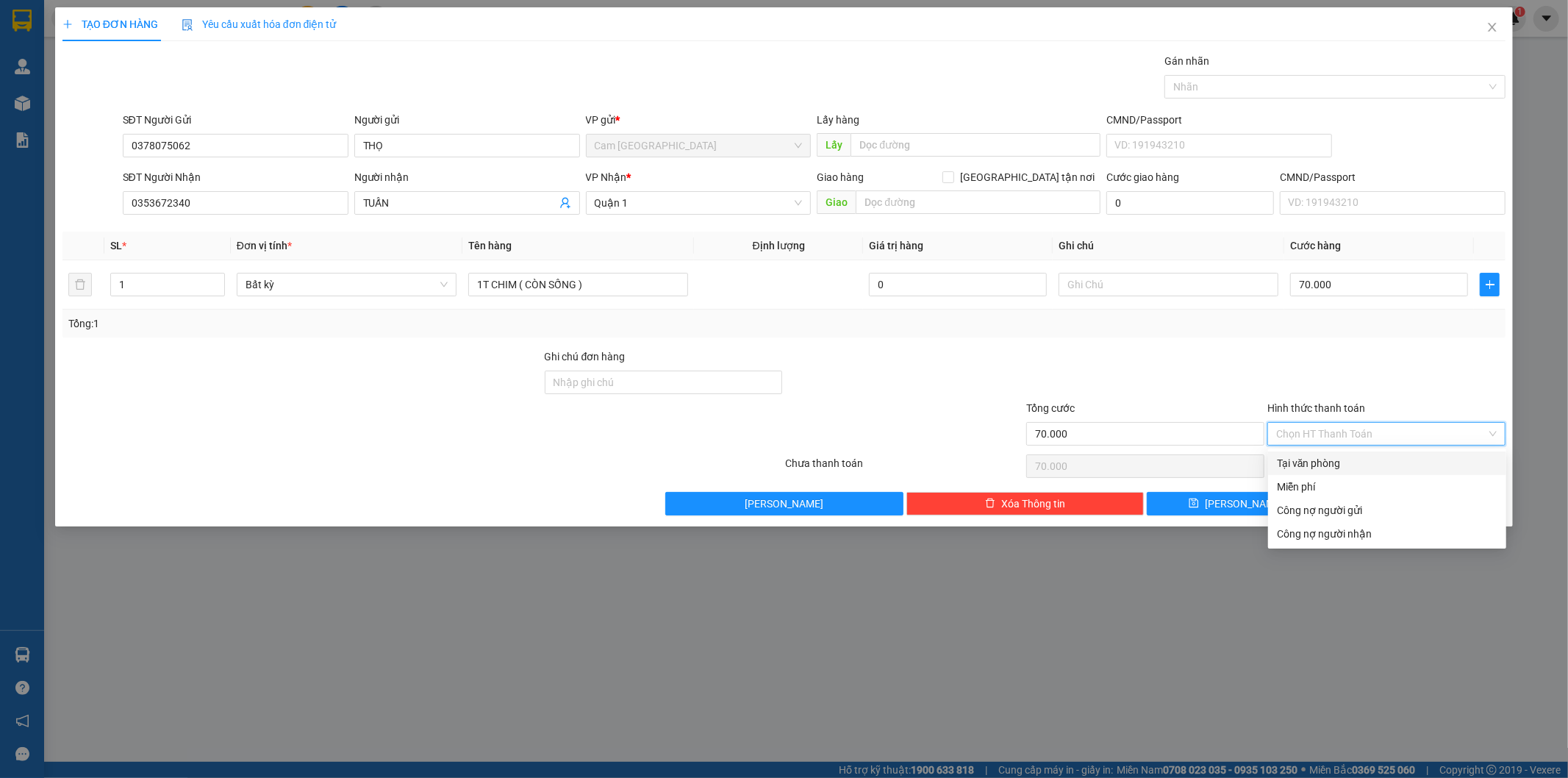
click at [1348, 458] on div "Tại văn phòng" at bounding box center [1388, 463] width 221 height 16
type input "0"
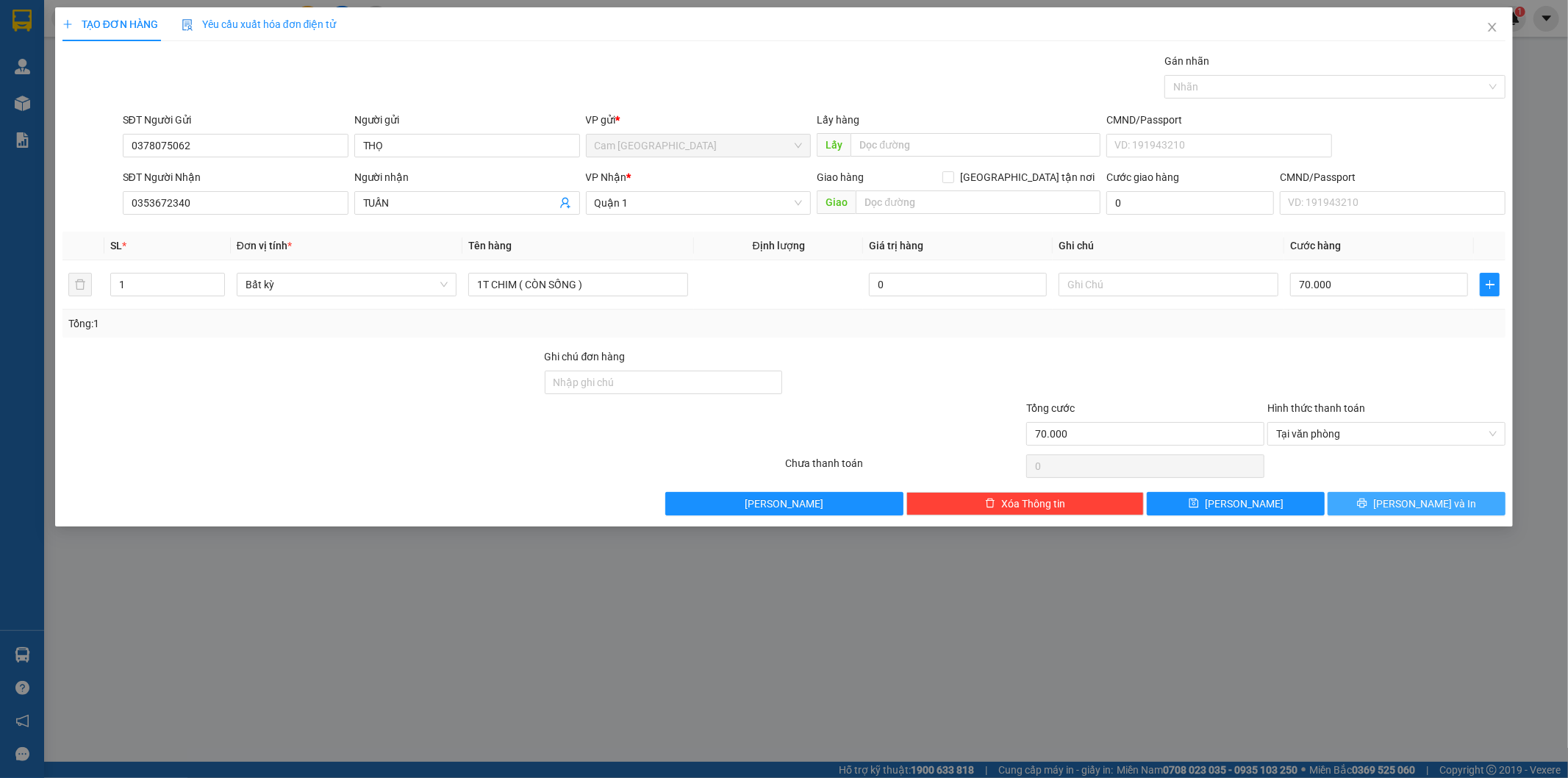
click at [1351, 502] on button "[PERSON_NAME] và In" at bounding box center [1417, 504] width 178 height 24
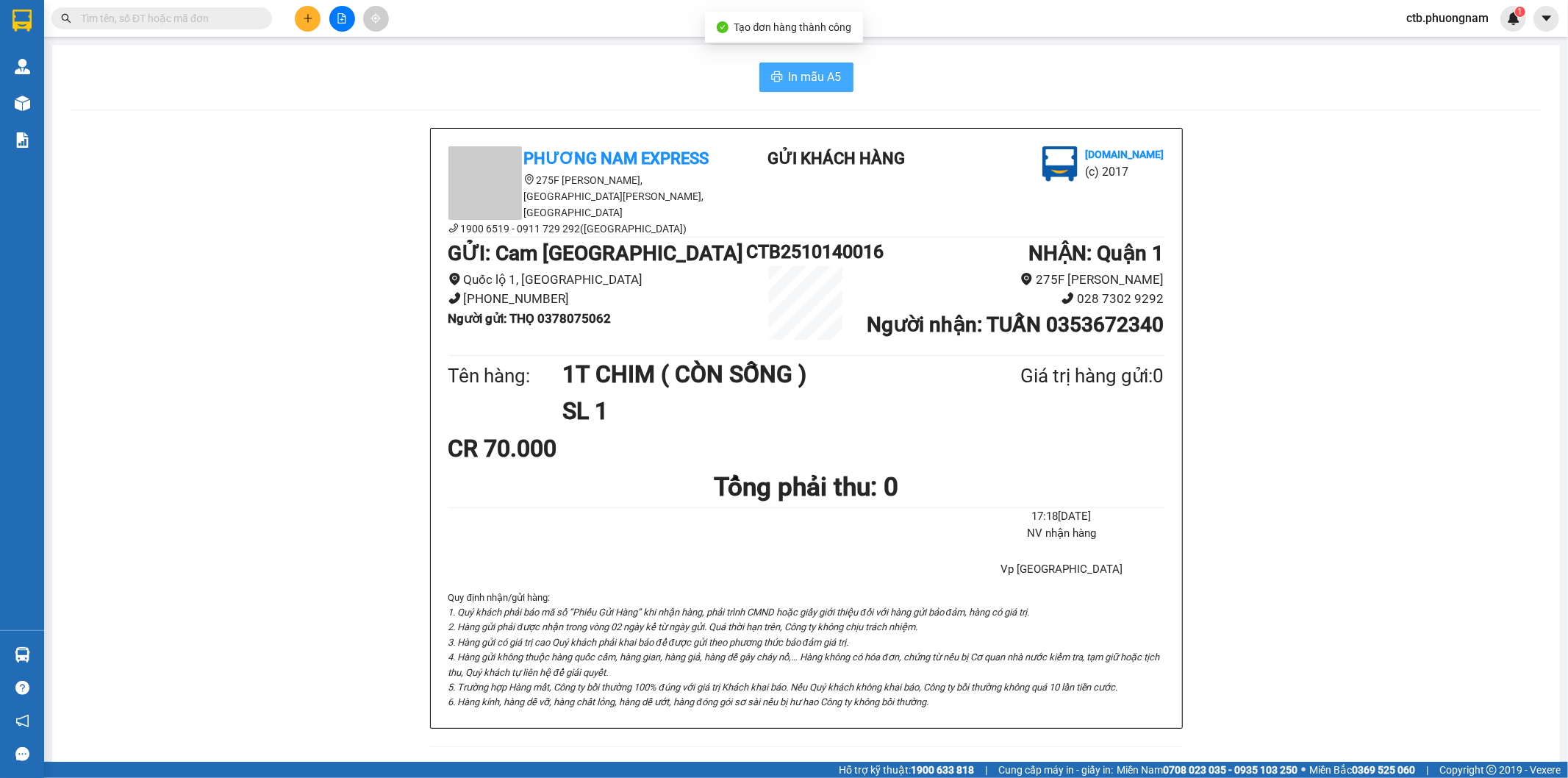
click at [816, 81] on span "In mẫu A5" at bounding box center [815, 76] width 53 height 18
click at [297, 14] on button at bounding box center [307, 18] width 25 height 25
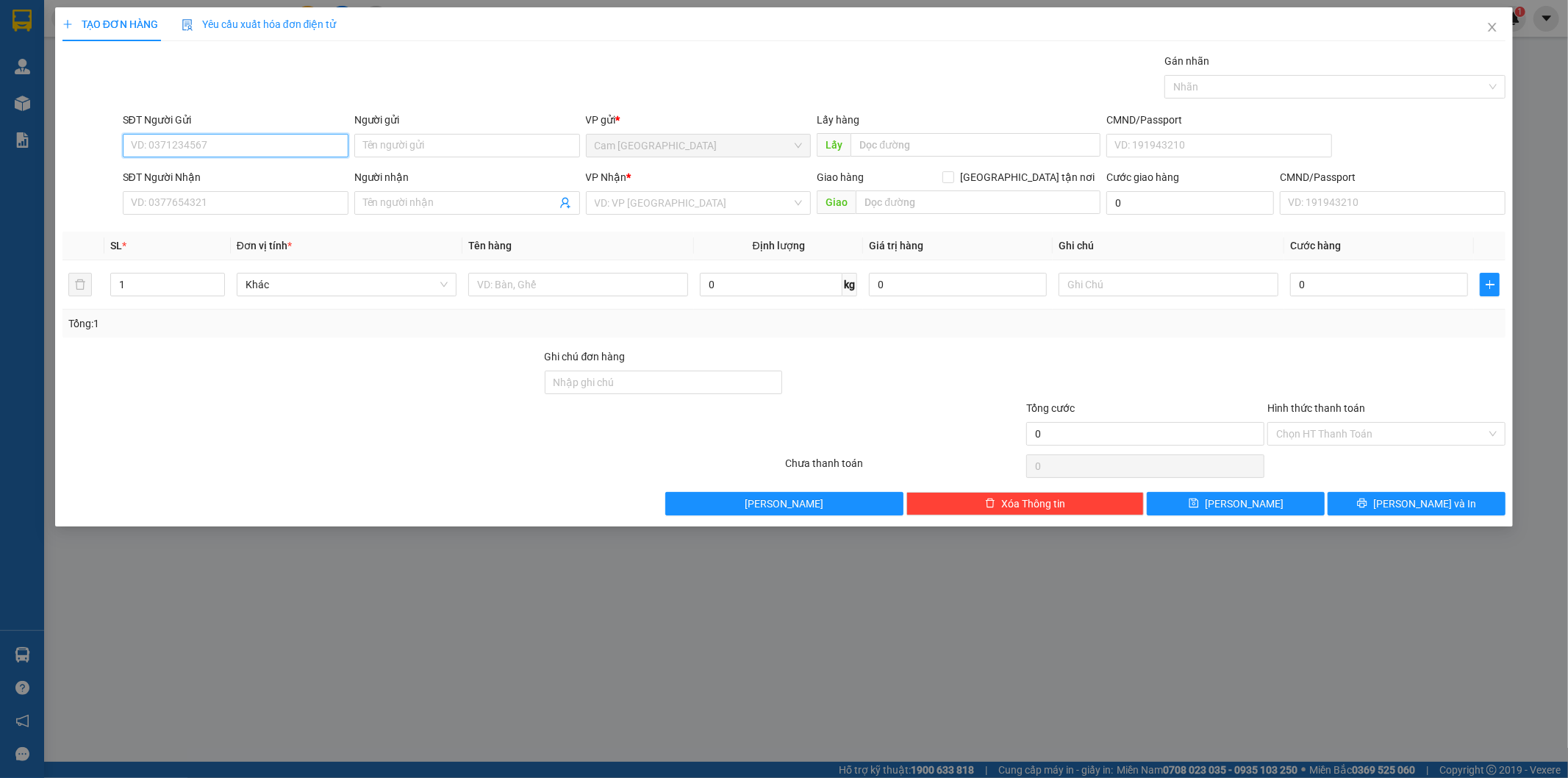
click at [311, 137] on input "SĐT Người Gửi" at bounding box center [236, 145] width 226 height 24
type input "0"
click at [240, 197] on input "SĐT Người Nhận" at bounding box center [236, 203] width 226 height 24
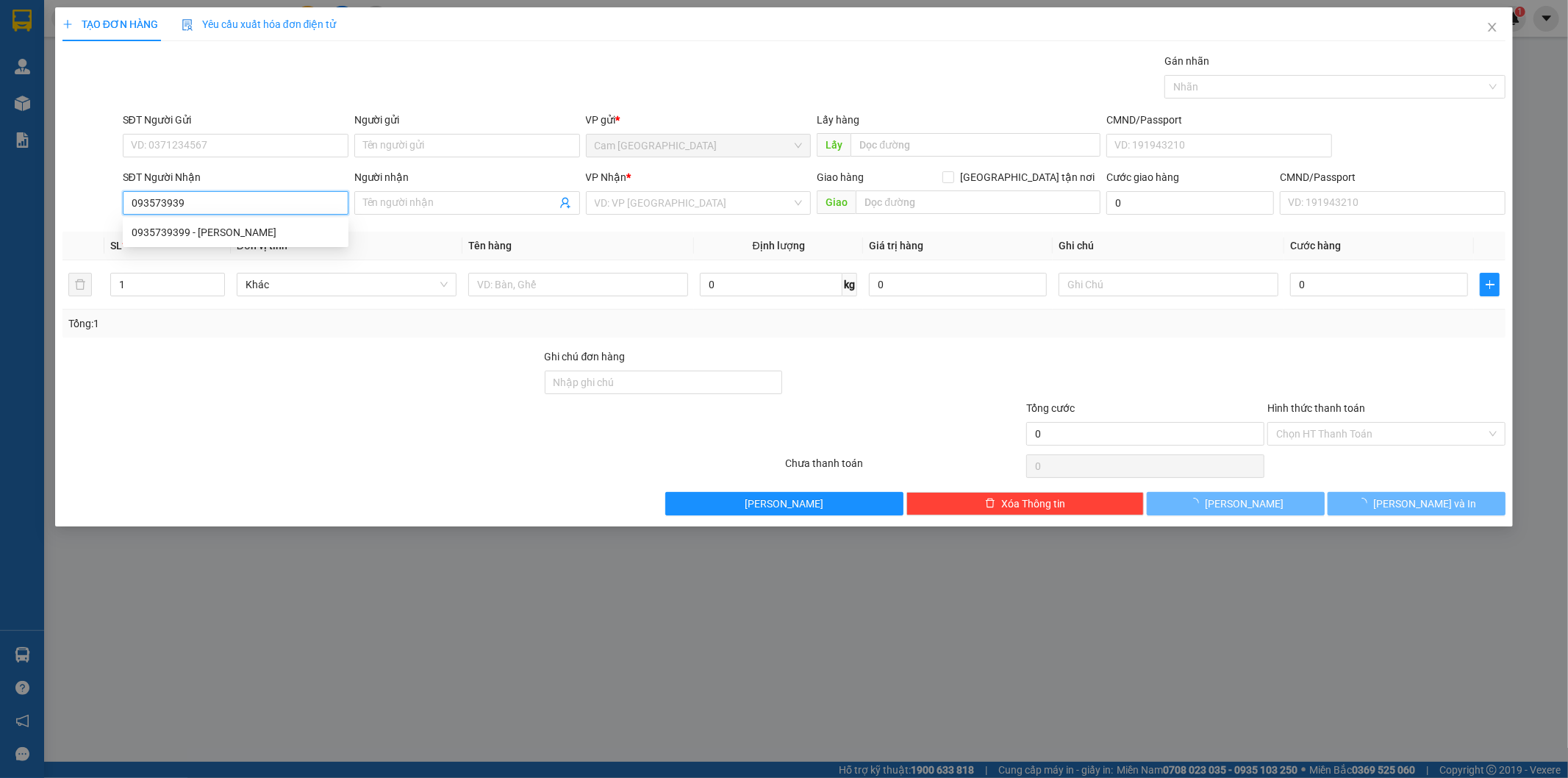
type input "0935739399"
click at [250, 223] on div "0935739399 - [PERSON_NAME]" at bounding box center [236, 233] width 226 height 24
type input "[PERSON_NAME]"
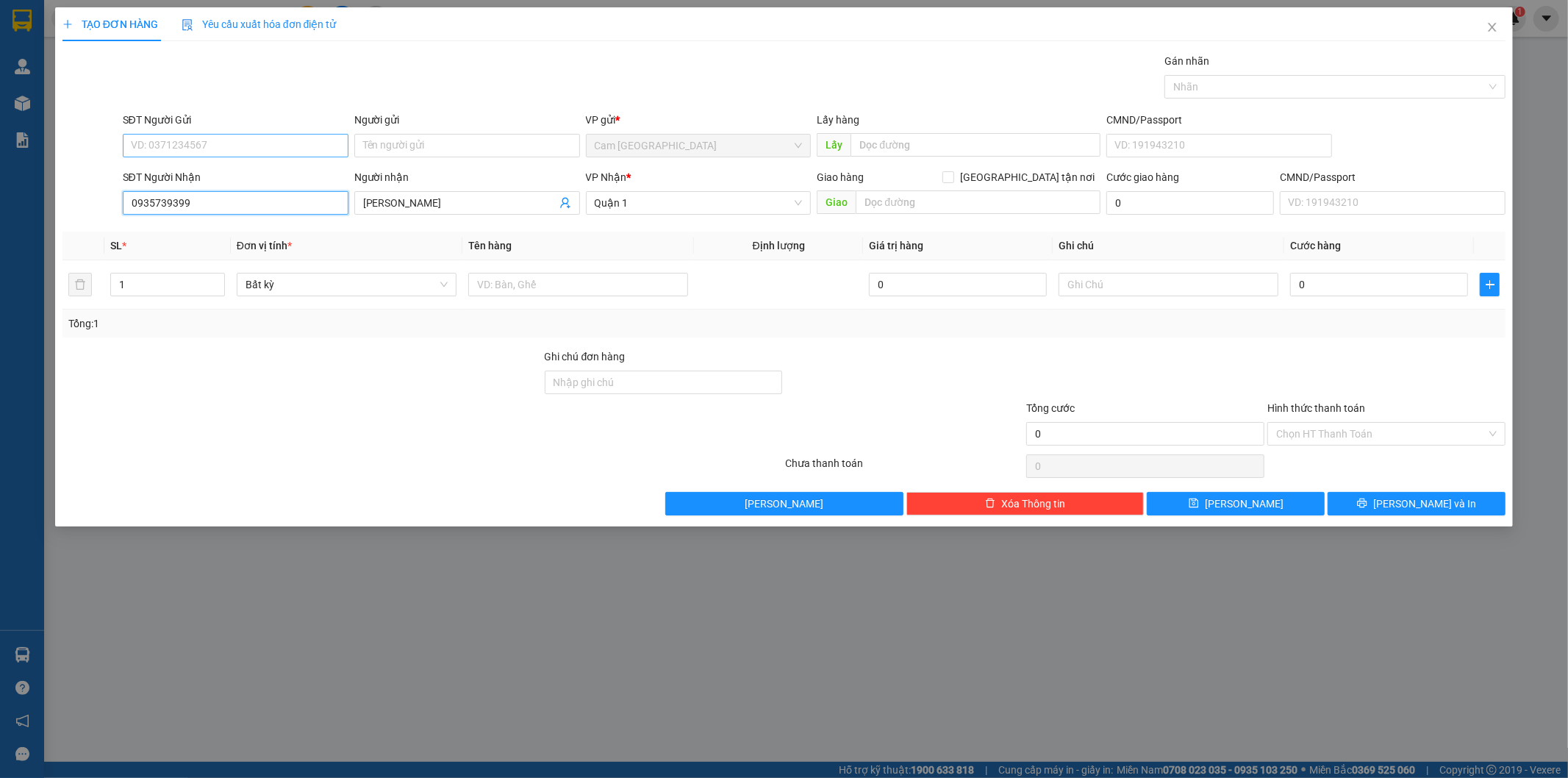
type input "0935739399"
click at [210, 140] on input "SĐT Người Gửi" at bounding box center [236, 145] width 226 height 24
click at [395, 147] on input "Người gửi" at bounding box center [467, 145] width 226 height 24
type input "[PERSON_NAME]"
click at [549, 281] on input "text" at bounding box center [578, 284] width 220 height 24
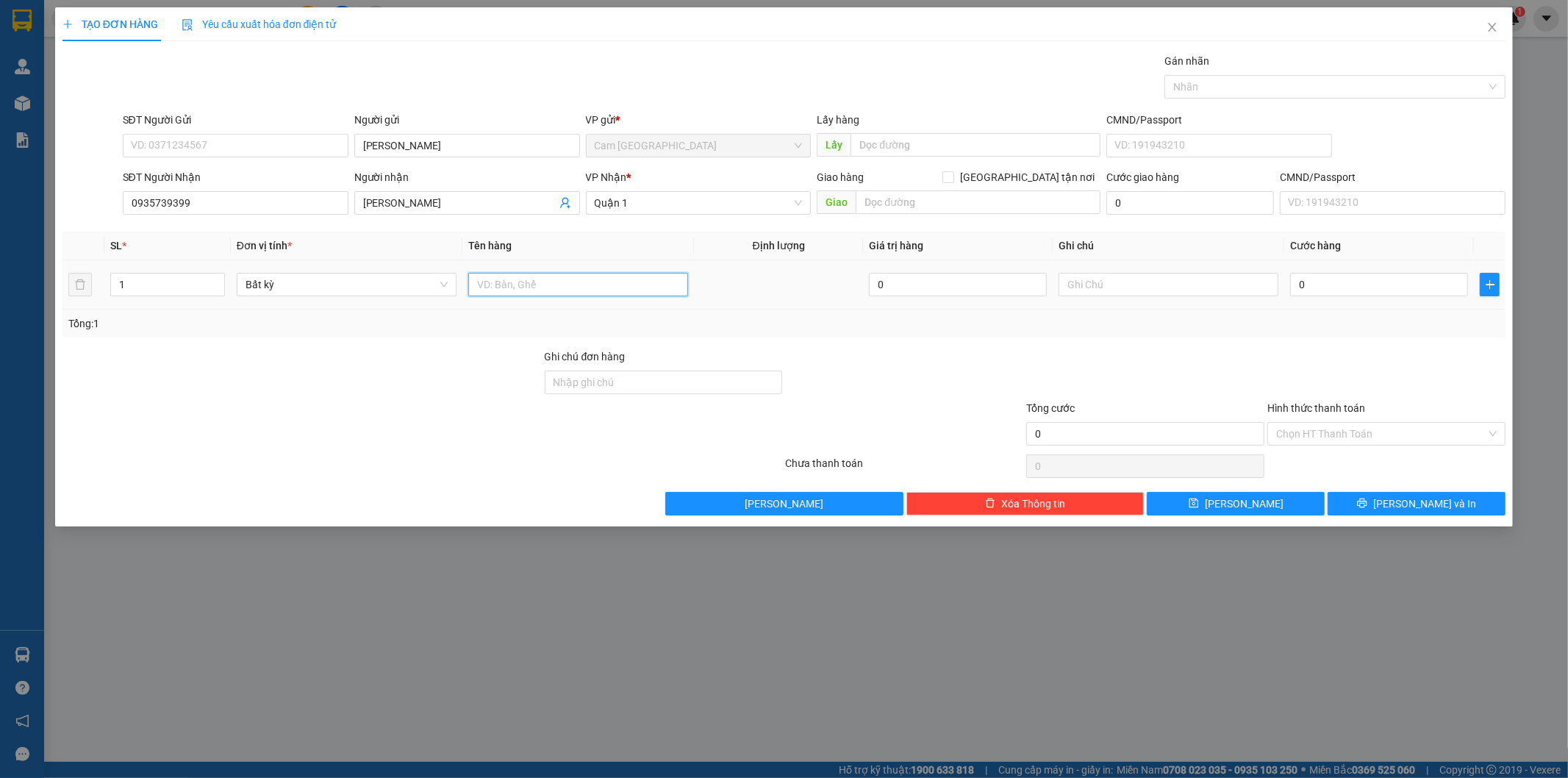
click at [597, 282] on input "text" at bounding box center [578, 284] width 220 height 24
type input "1 TÚI GIẤY"
click at [1307, 281] on input "0" at bounding box center [1379, 284] width 178 height 24
type input "2"
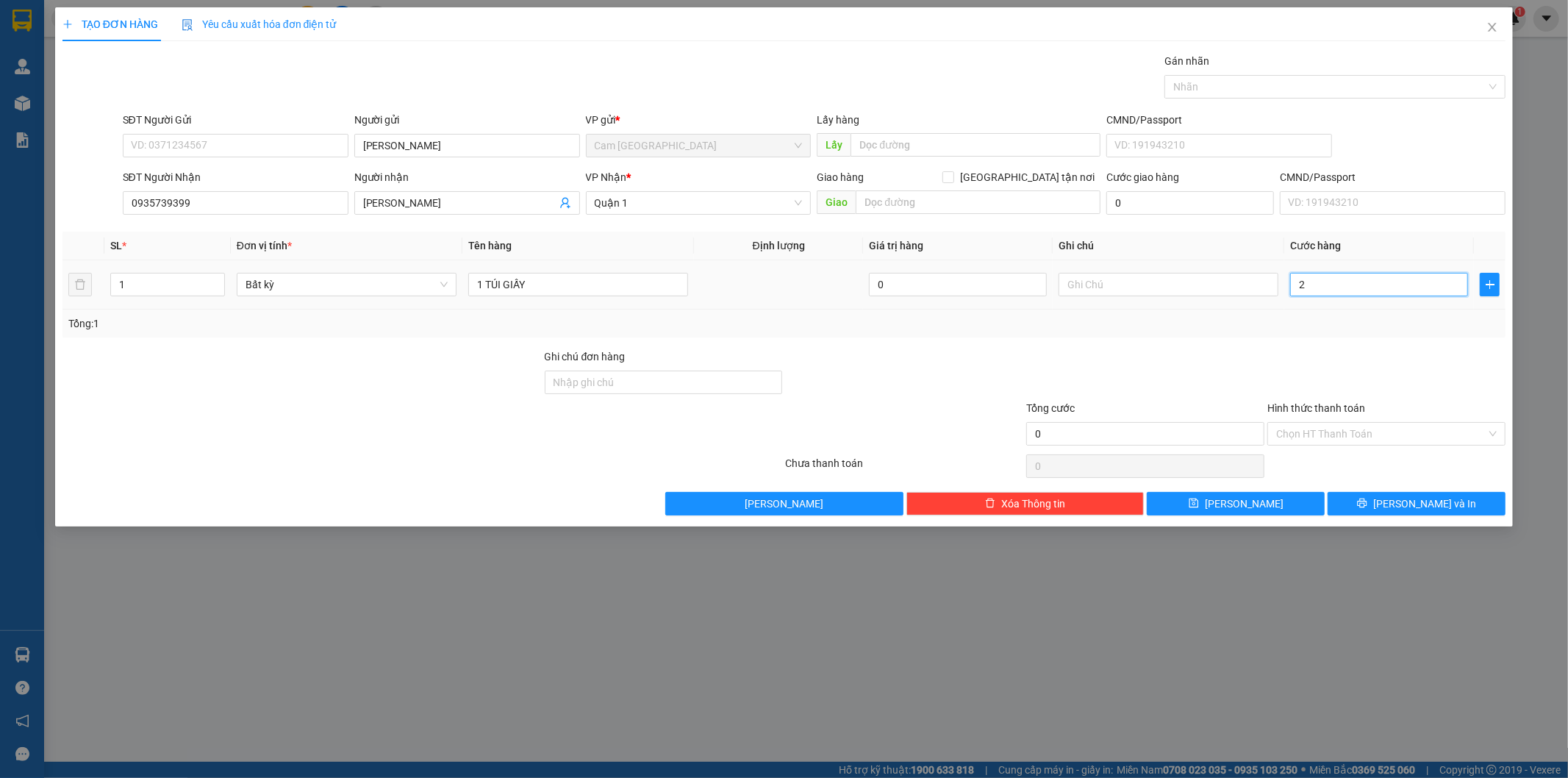
type input "2"
type input "20"
type input "200"
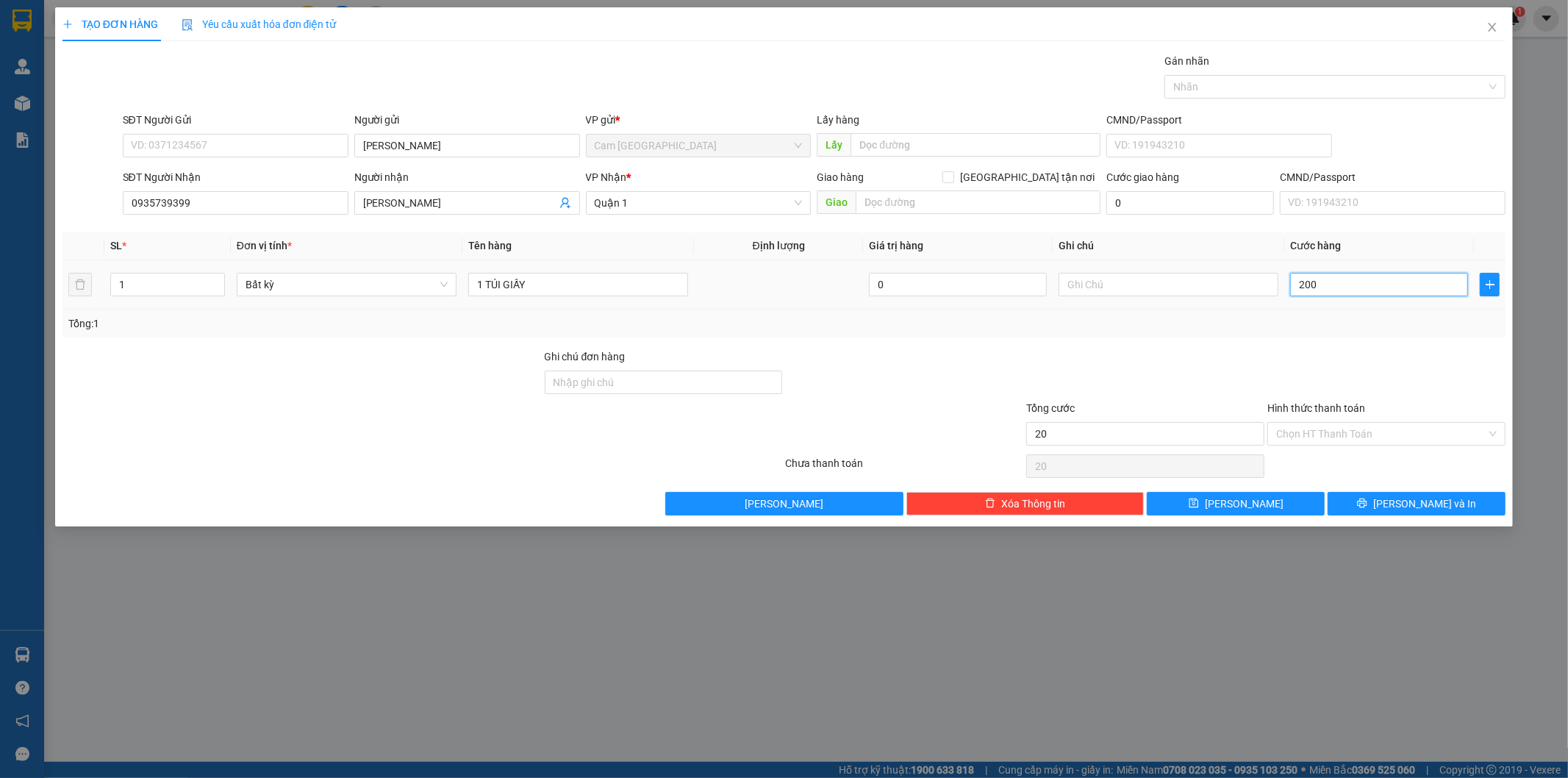
type input "200"
type input "2.000"
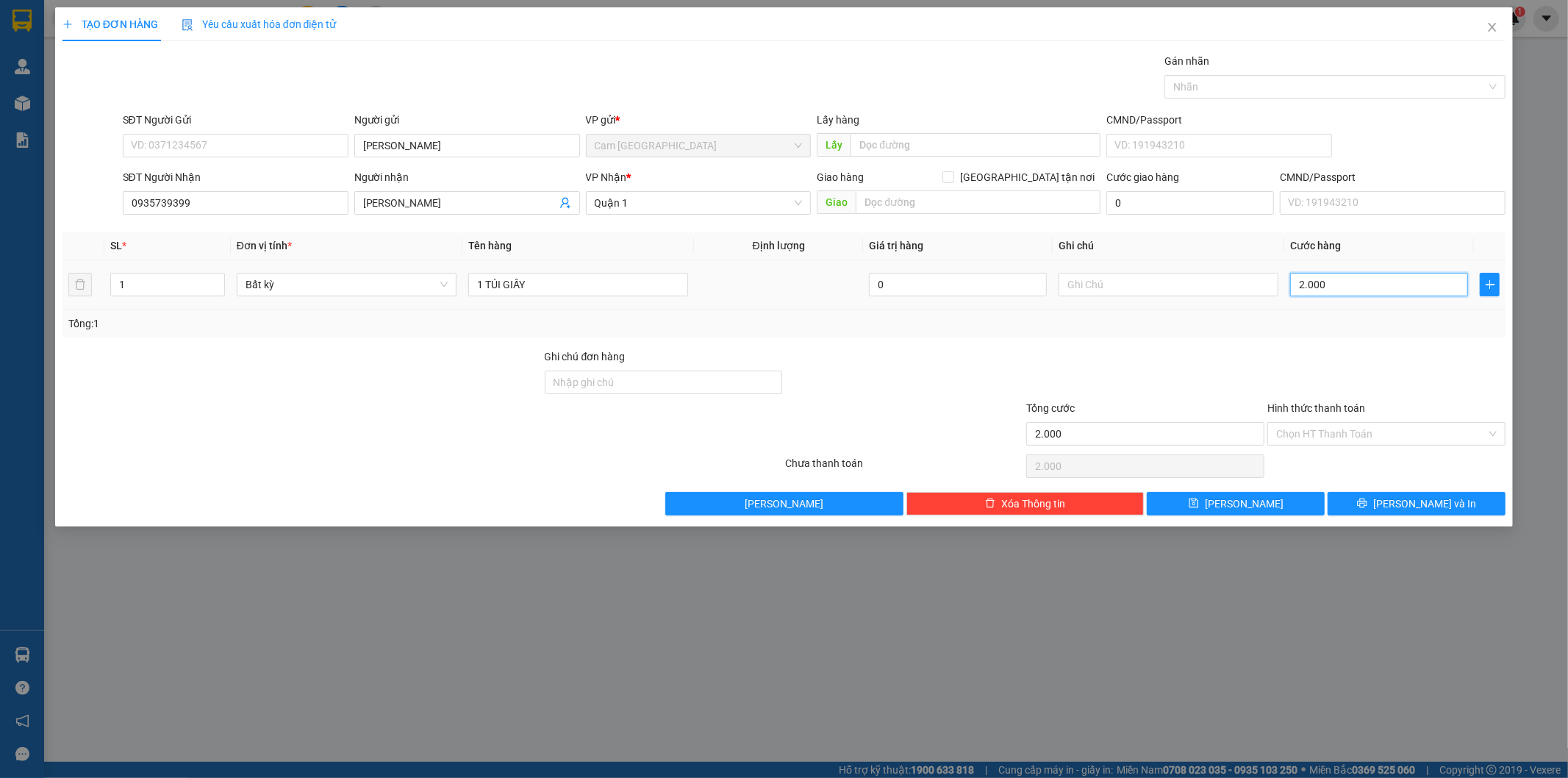
type input "20.000"
click at [1296, 432] on input "Hình thức thanh toán" at bounding box center [1381, 434] width 210 height 22
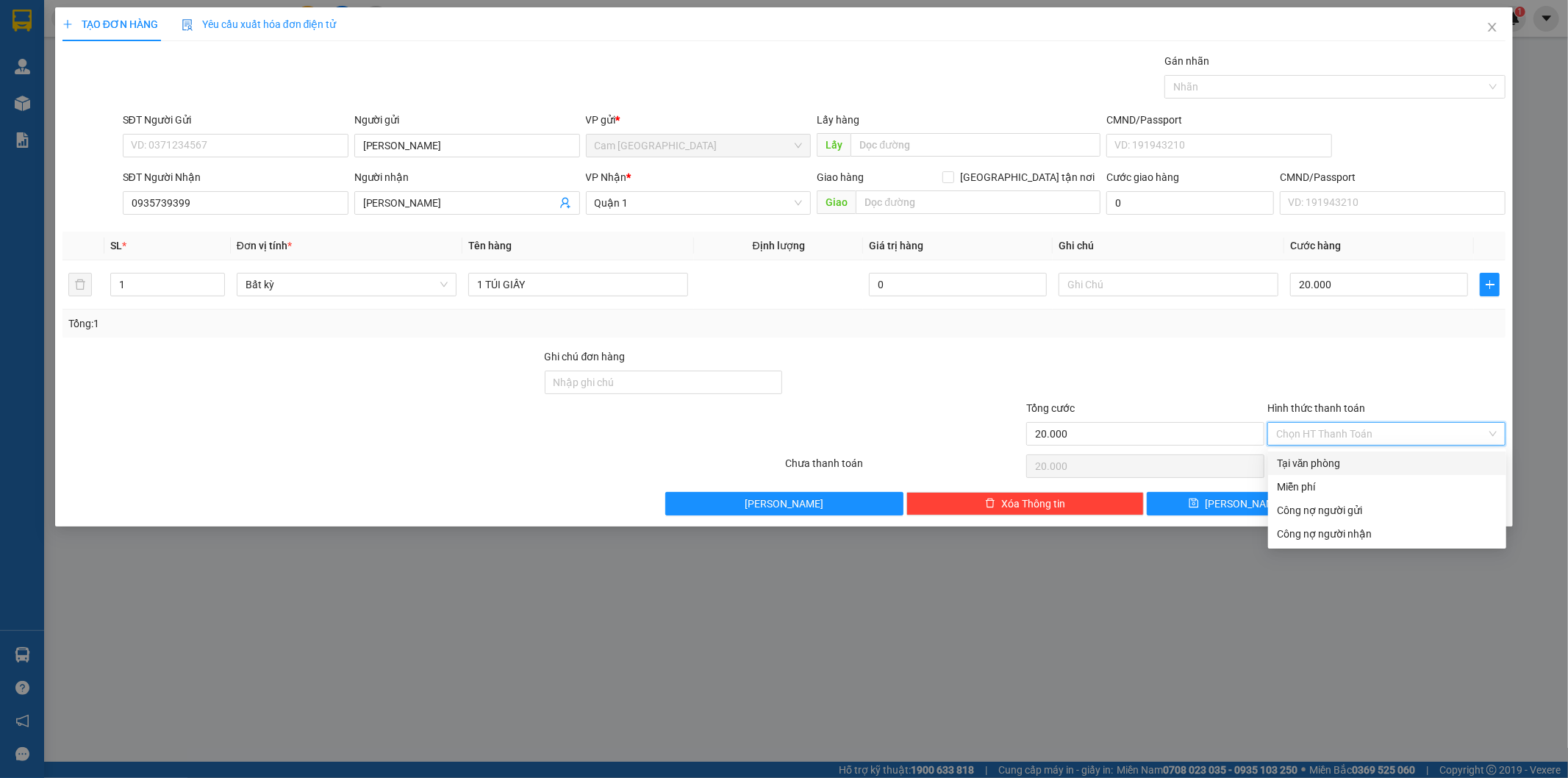
click at [1349, 459] on div "Tại văn phòng" at bounding box center [1388, 463] width 221 height 16
type input "0"
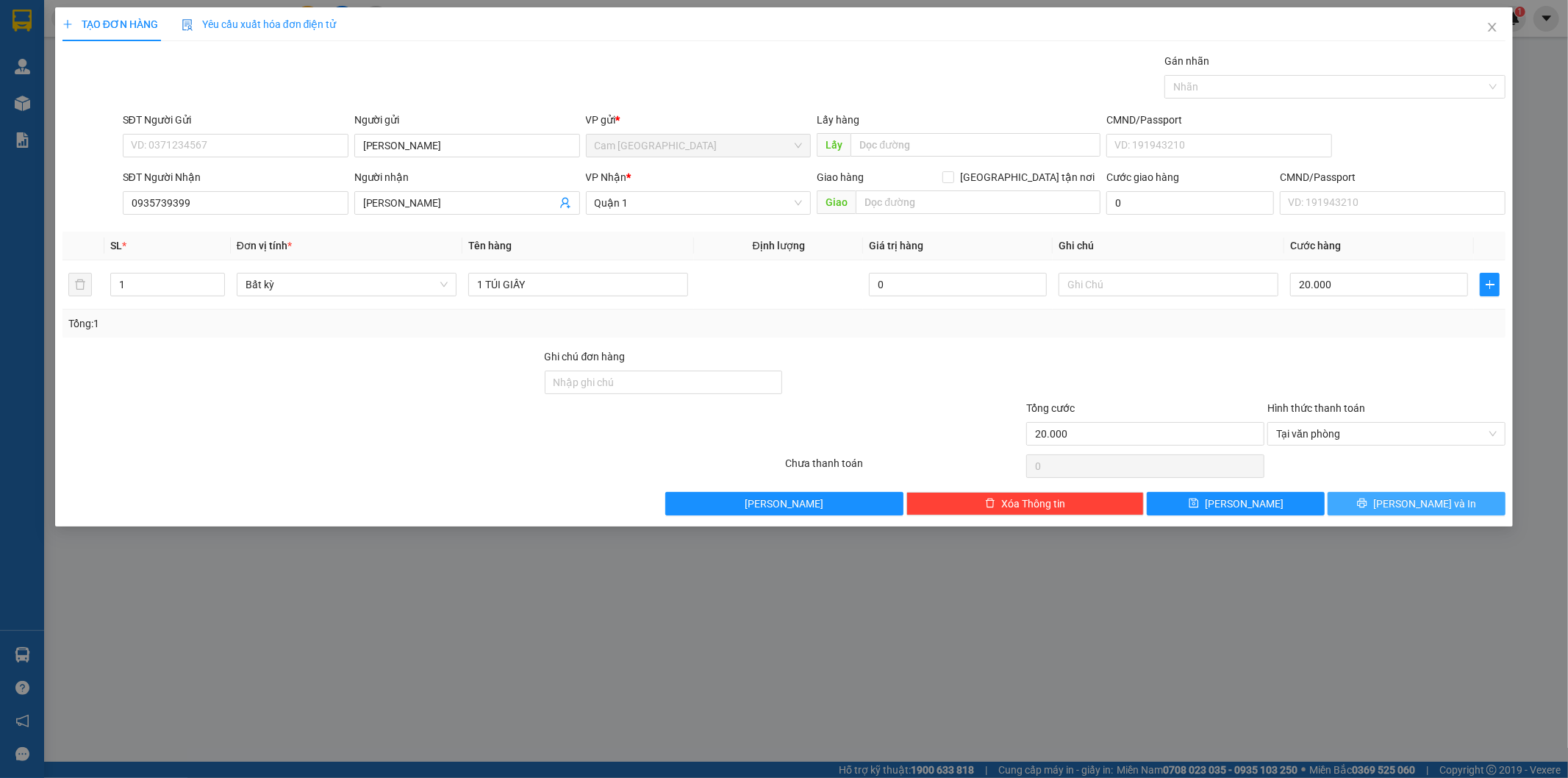
click at [1369, 509] on button "[PERSON_NAME] và In" at bounding box center [1417, 504] width 178 height 24
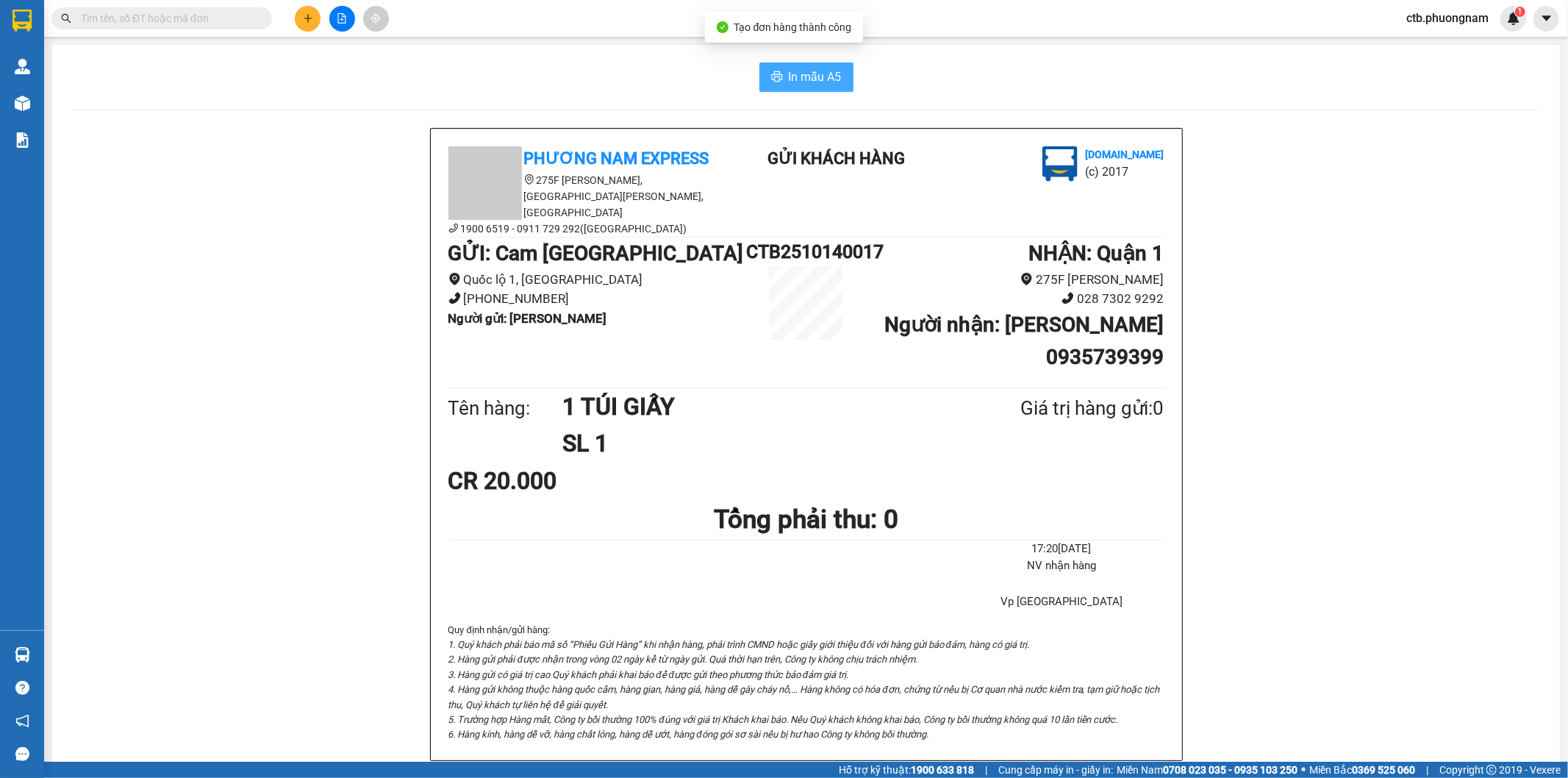
click at [795, 72] on span "In mẫu A5" at bounding box center [815, 76] width 53 height 18
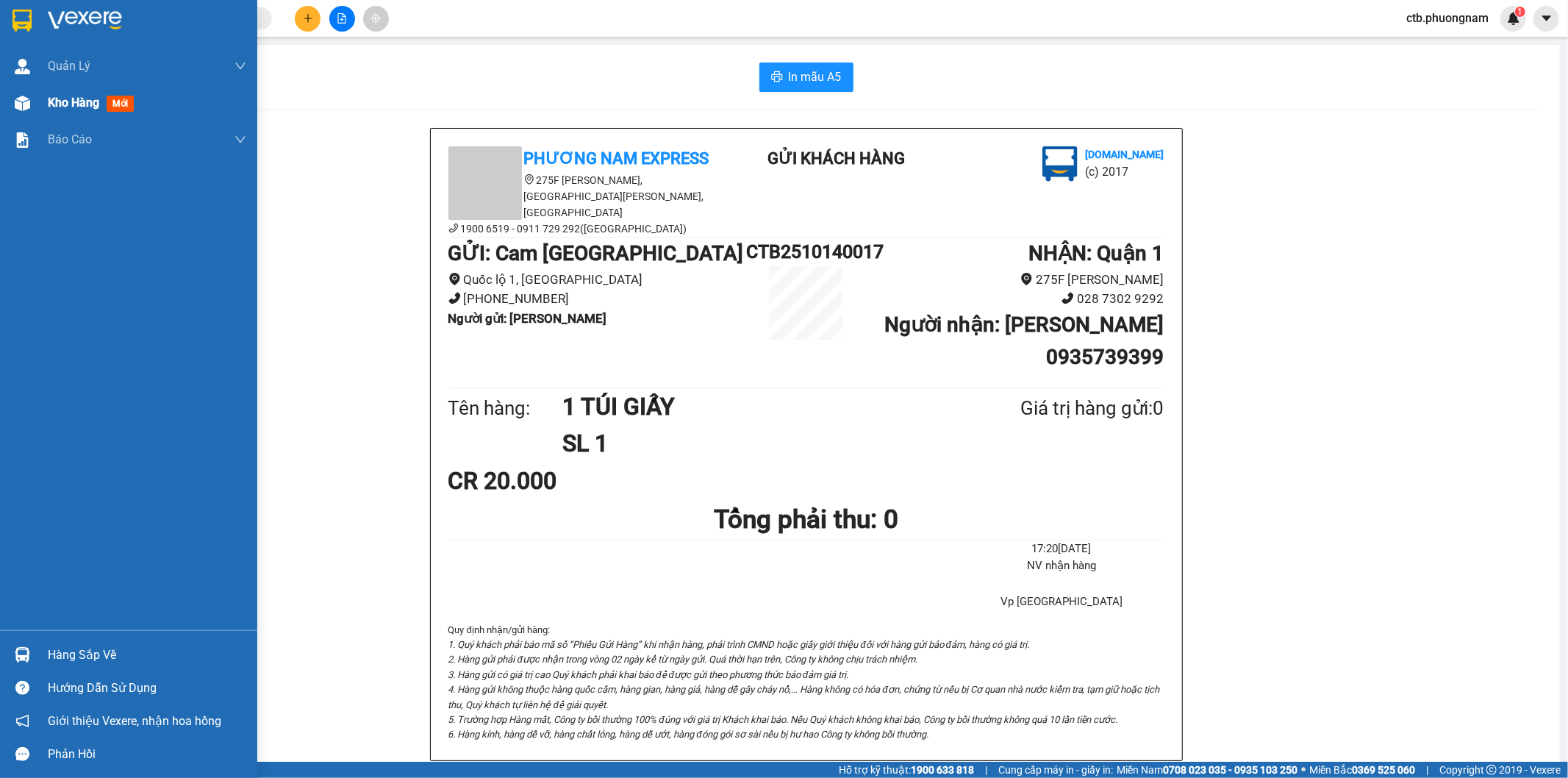
click at [15, 104] on img at bounding box center [22, 103] width 15 height 15
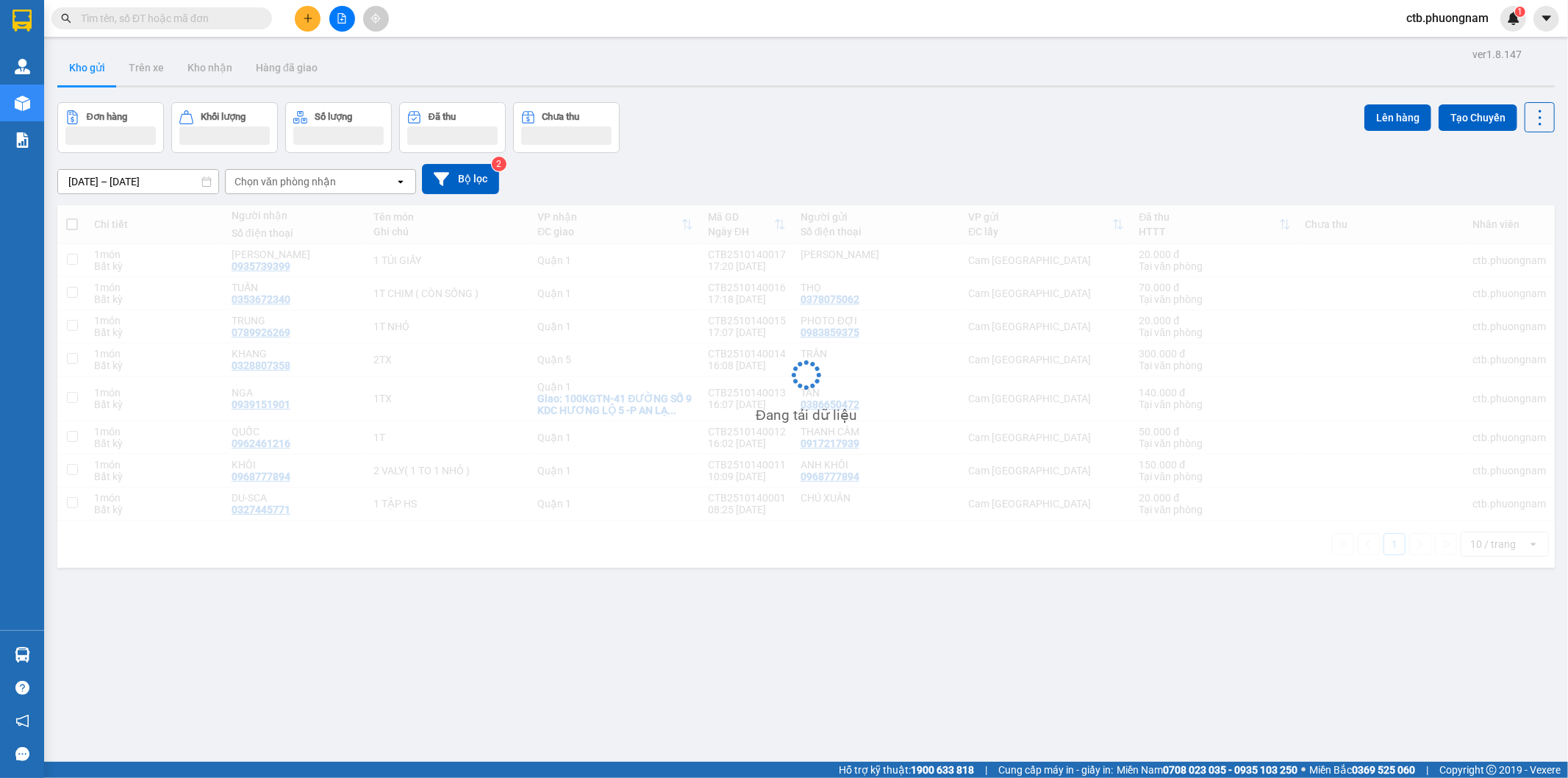
click at [583, 645] on div "ver 1.8.147 Kho gửi Trên xe Kho nhận Hàng đã giao Đơn hàng Khối lượng Số lượng …" at bounding box center [806, 433] width 1509 height 778
